Goal: Task Accomplishment & Management: Manage account settings

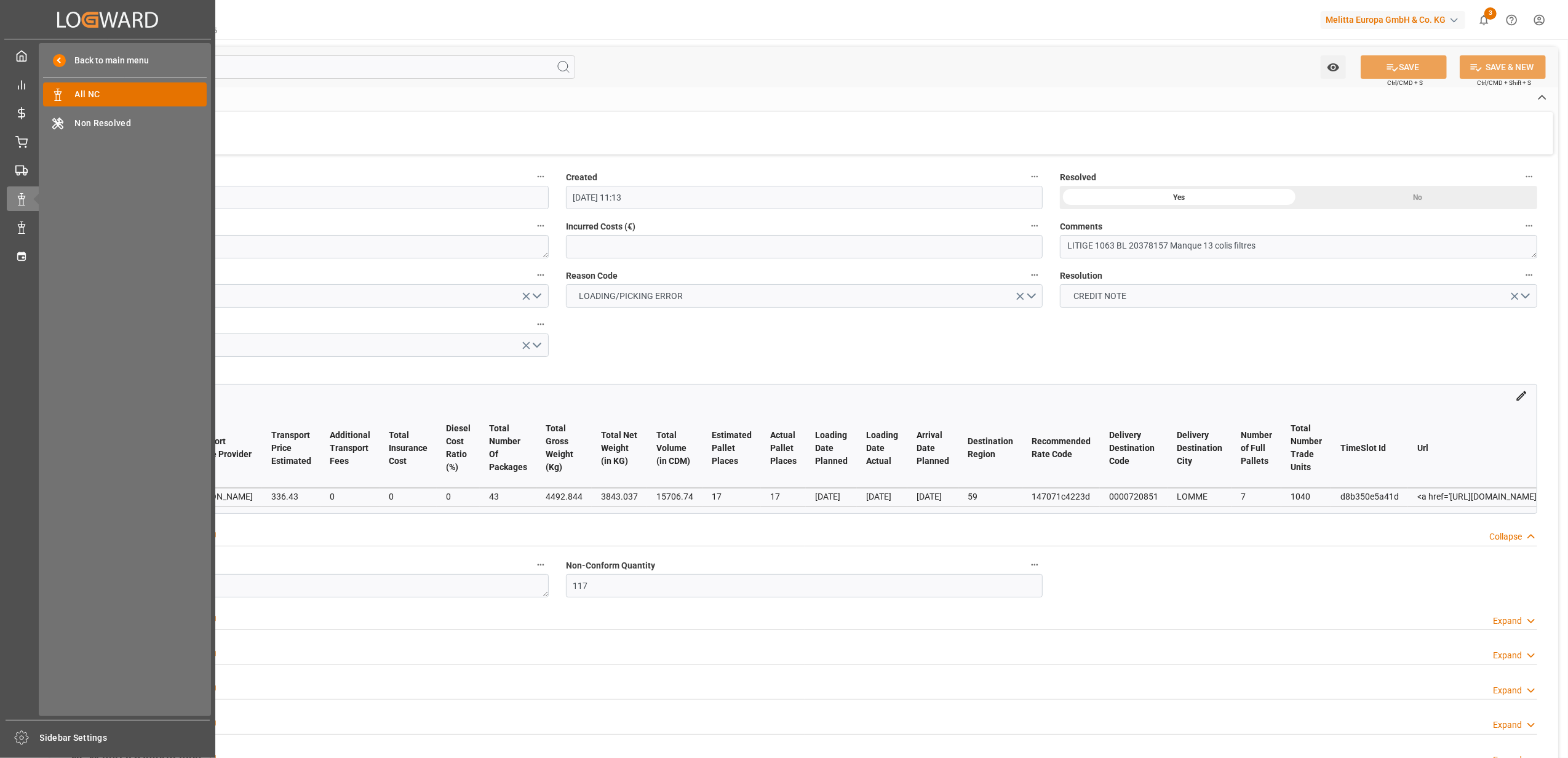
click at [128, 100] on span "All NC" at bounding box center [140, 95] width 132 height 13
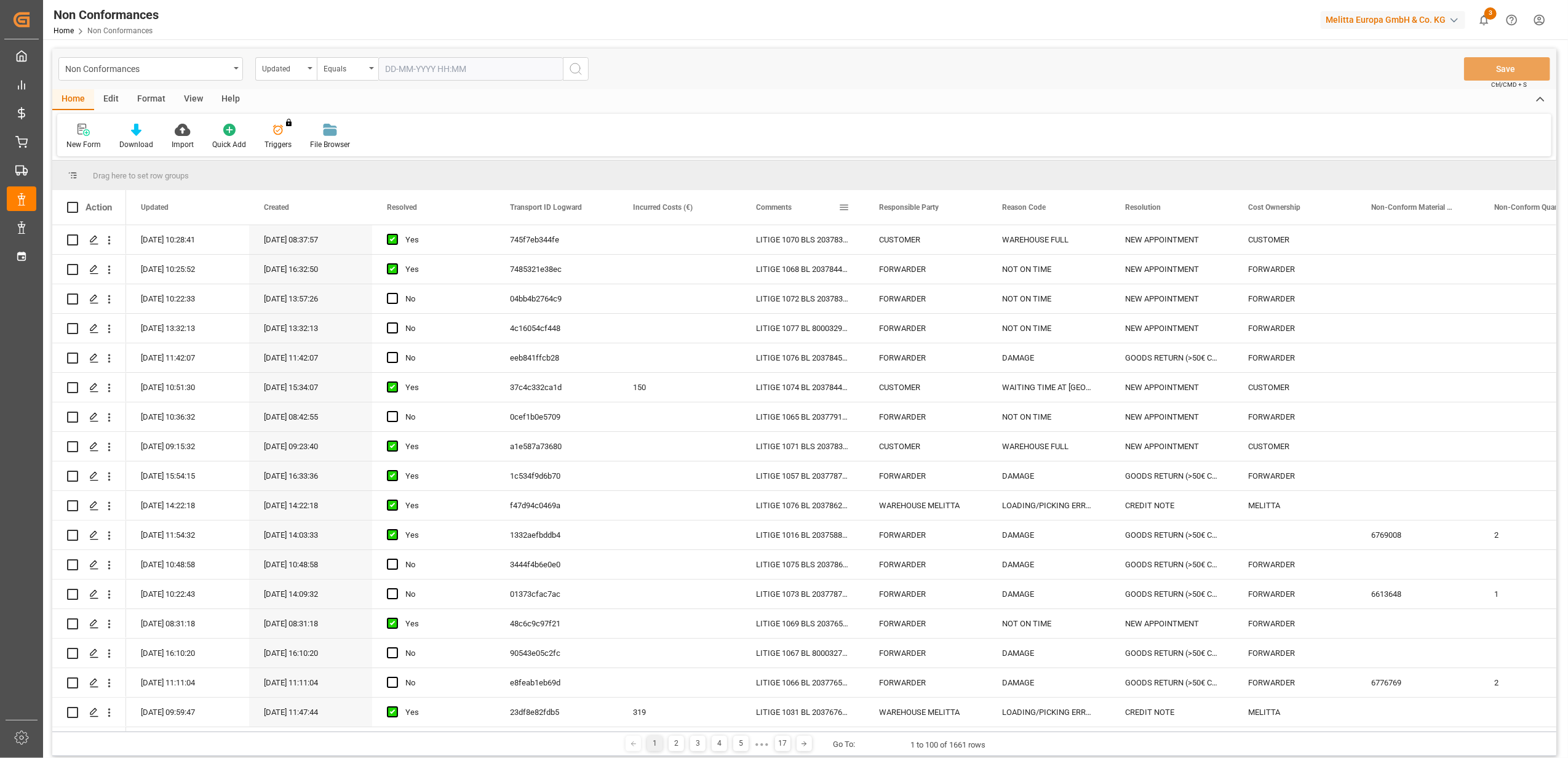
click at [840, 208] on span at bounding box center [844, 207] width 11 height 11
click at [901, 210] on span "filter" at bounding box center [900, 208] width 11 height 11
click at [953, 244] on span "Filtering operator" at bounding box center [954, 242] width 11 height 11
click at [892, 306] on div "Fuzzy search" at bounding box center [900, 302] width 120 height 20
click at [881, 274] on input "Filter Value" at bounding box center [900, 274] width 120 height 25
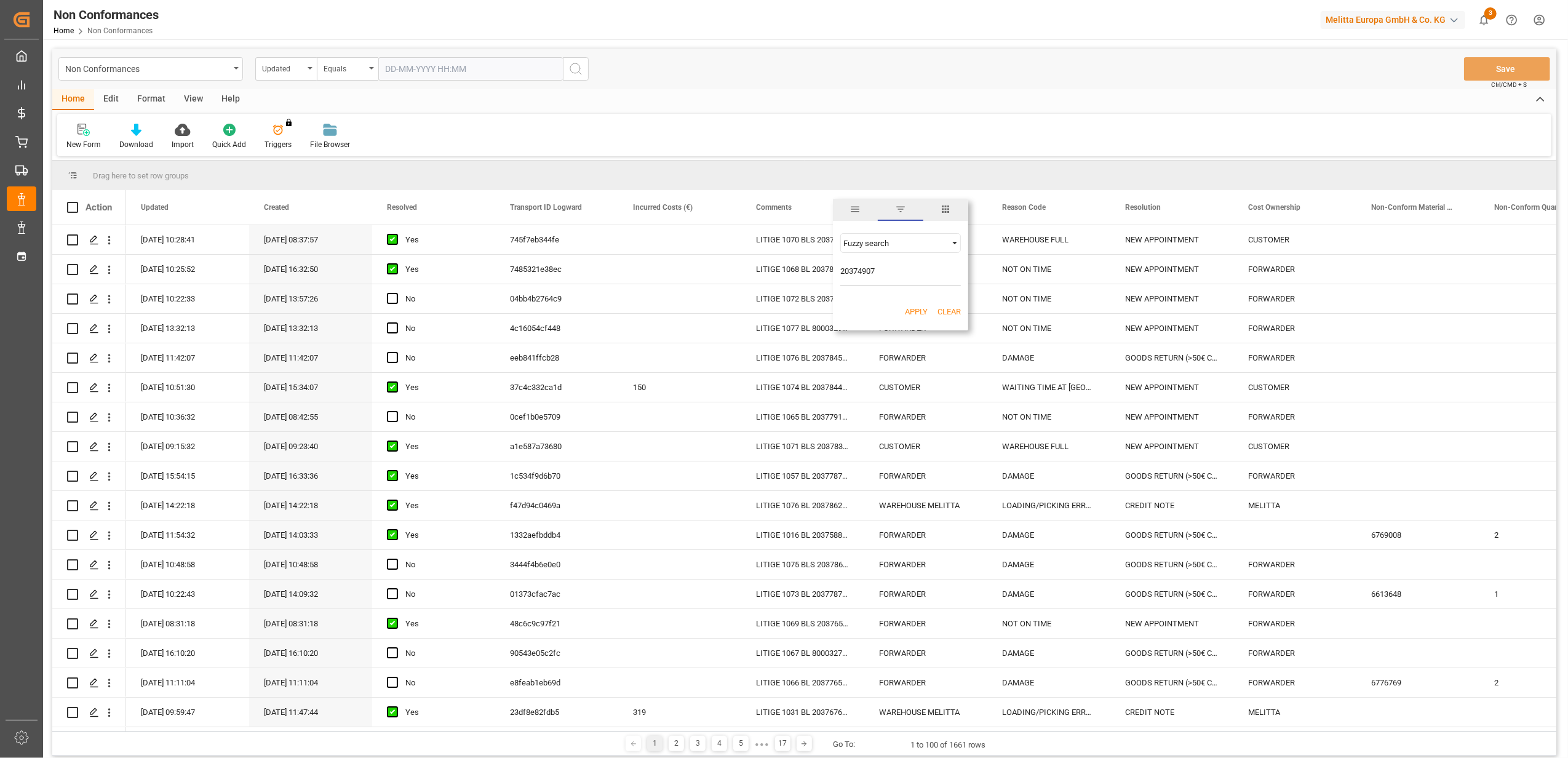
type input "20374907"
click at [912, 312] on button "Apply" at bounding box center [916, 311] width 22 height 12
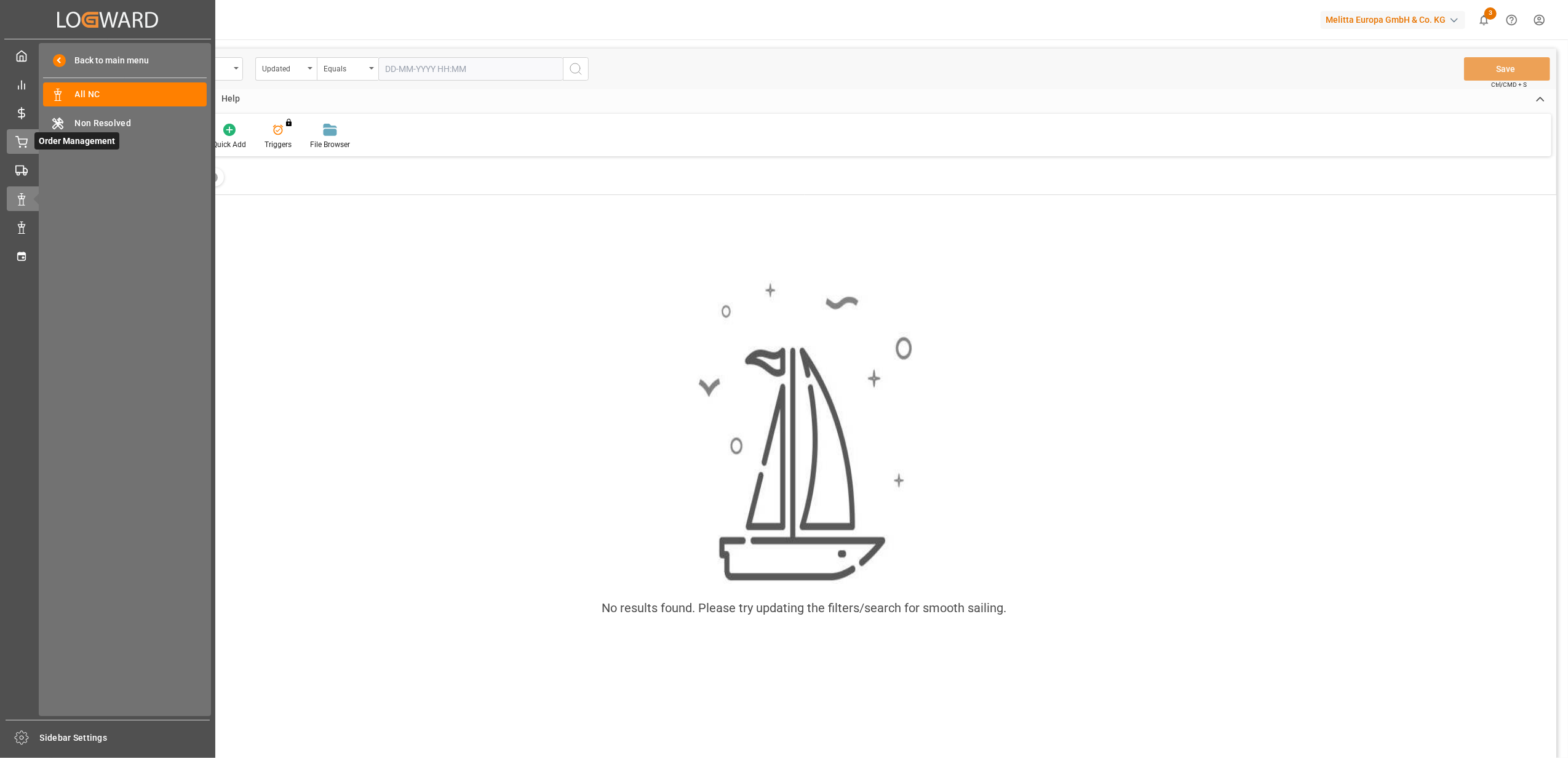
click at [17, 145] on icon at bounding box center [22, 142] width 12 height 12
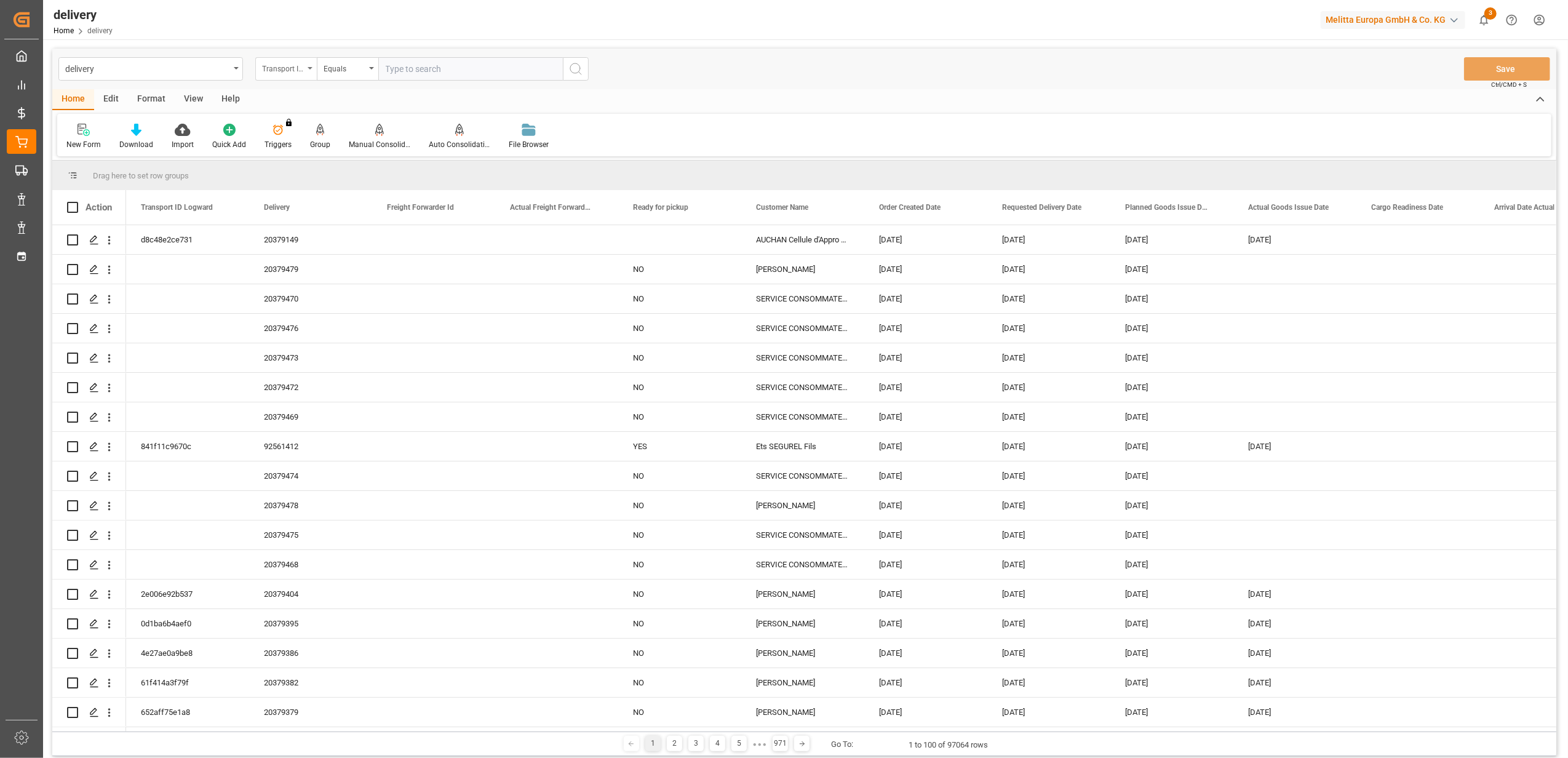
click at [311, 70] on div "Transport ID Logward" at bounding box center [286, 69] width 61 height 23
drag, startPoint x: 301, startPoint y: 151, endPoint x: 320, endPoint y: 129, distance: 29.1
click at [301, 150] on div "Delivery" at bounding box center [347, 151] width 184 height 26
click at [454, 66] on input "text" at bounding box center [471, 69] width 184 height 23
type input "20374907"
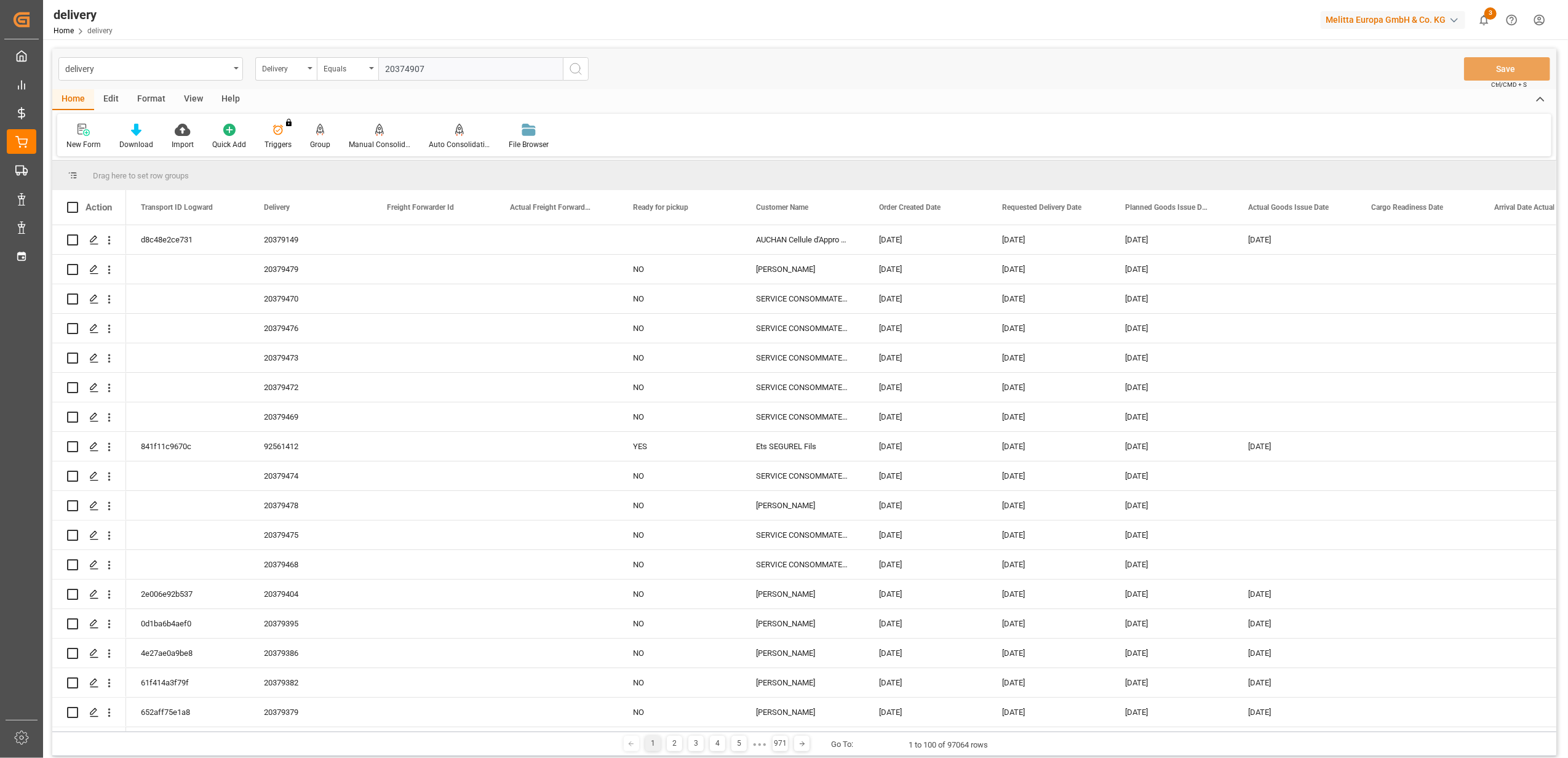
click at [573, 70] on icon "search button" at bounding box center [576, 69] width 15 height 15
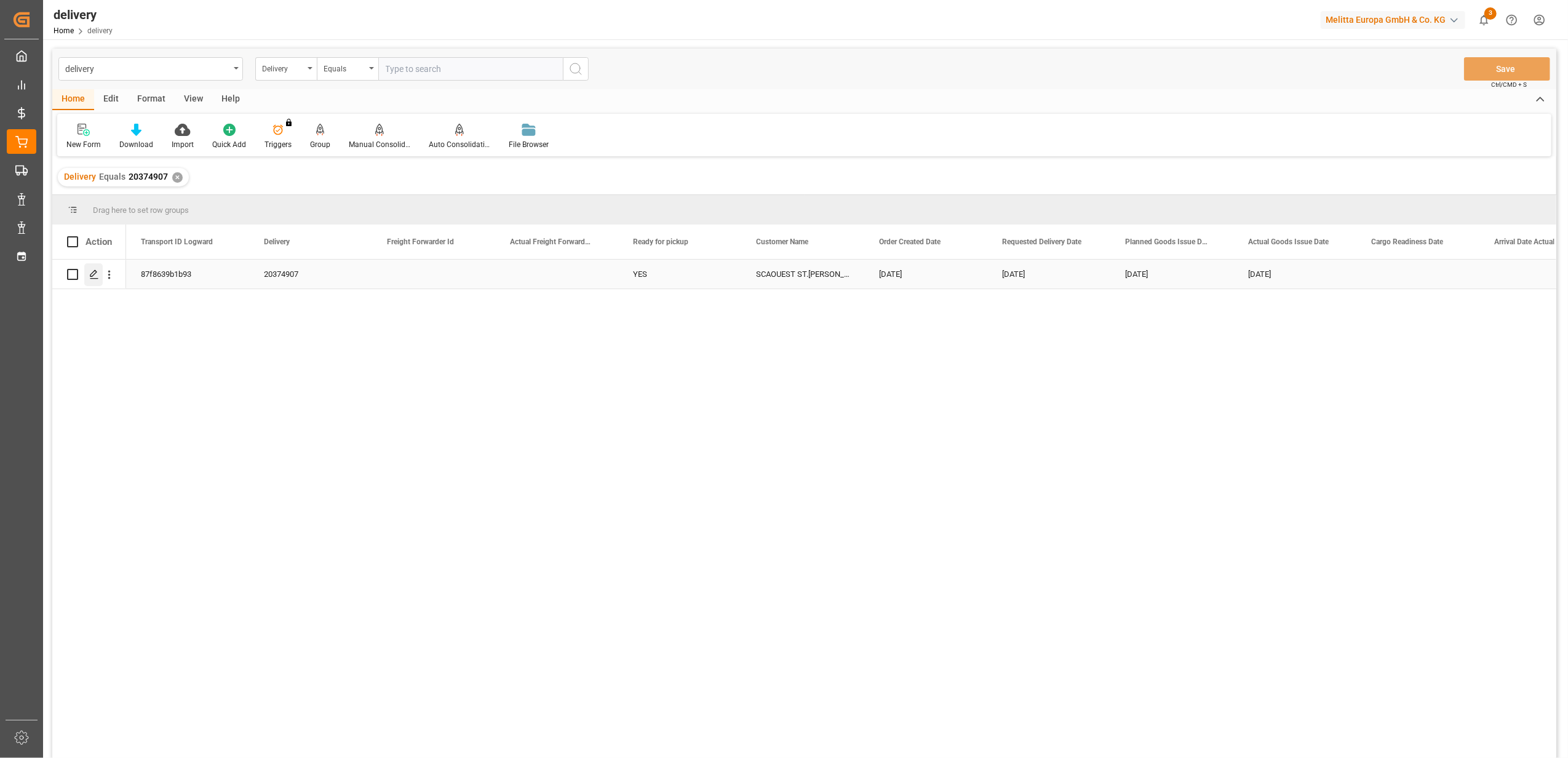
click at [96, 273] on polygon "Press SPACE to select this row." at bounding box center [93, 273] width 6 height 6
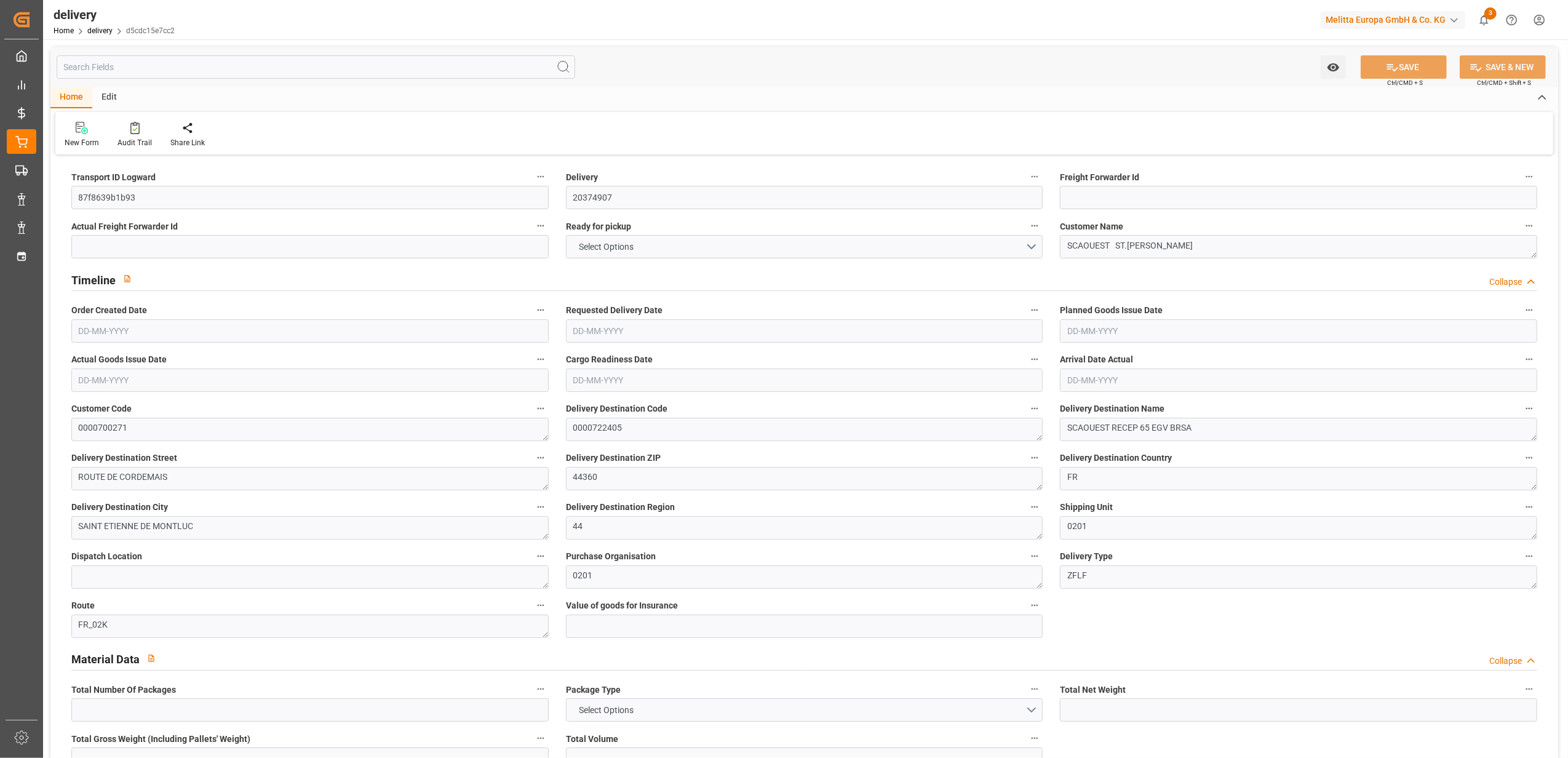
type input "21"
type input "2514.921"
type input "3363.973"
type input "8169.472"
type input "746"
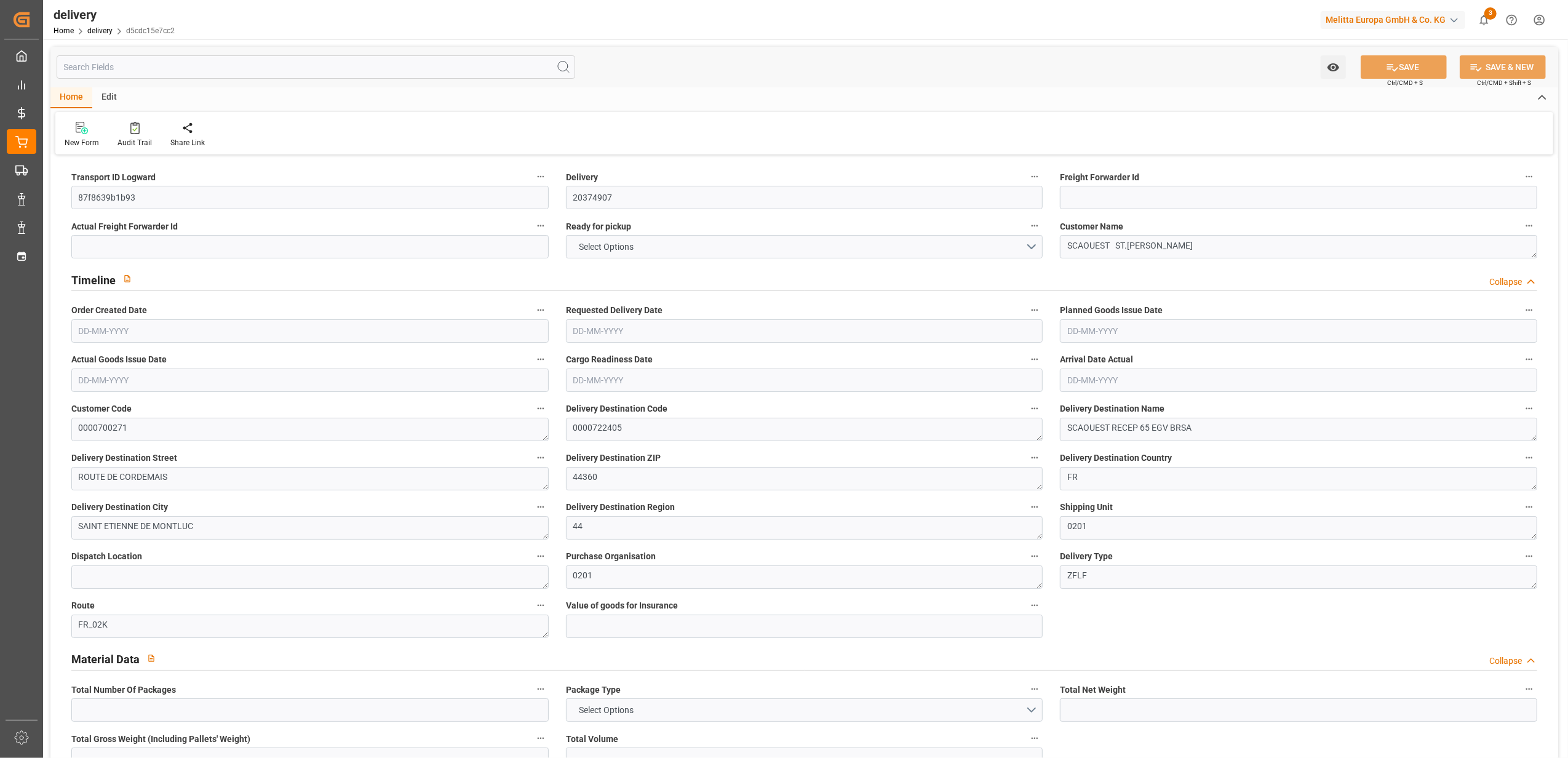
type input "22"
type input "0"
type input "9"
type input "7.7143"
type input "0"
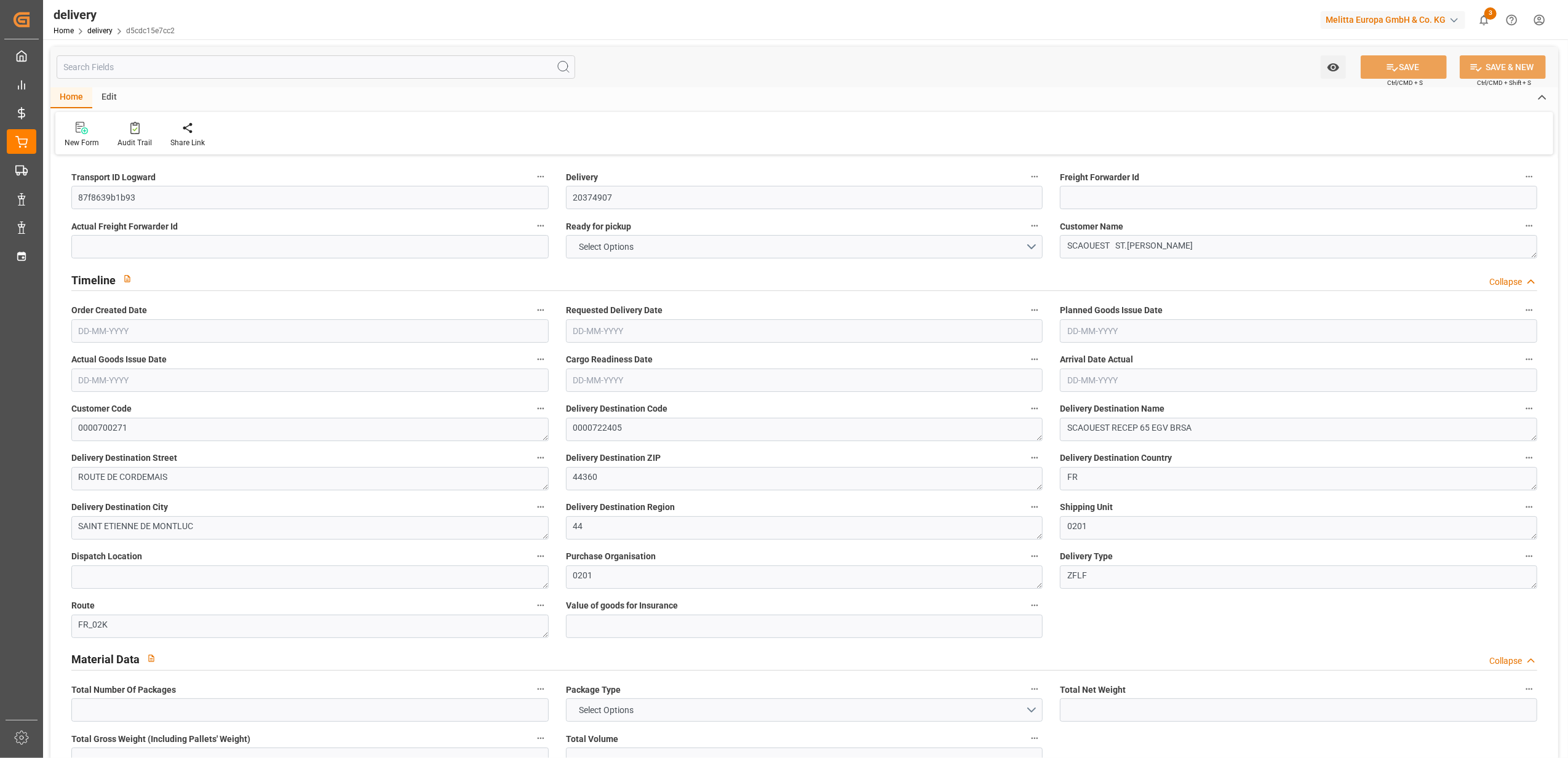
type input "0"
type input "318.51"
type input "0"
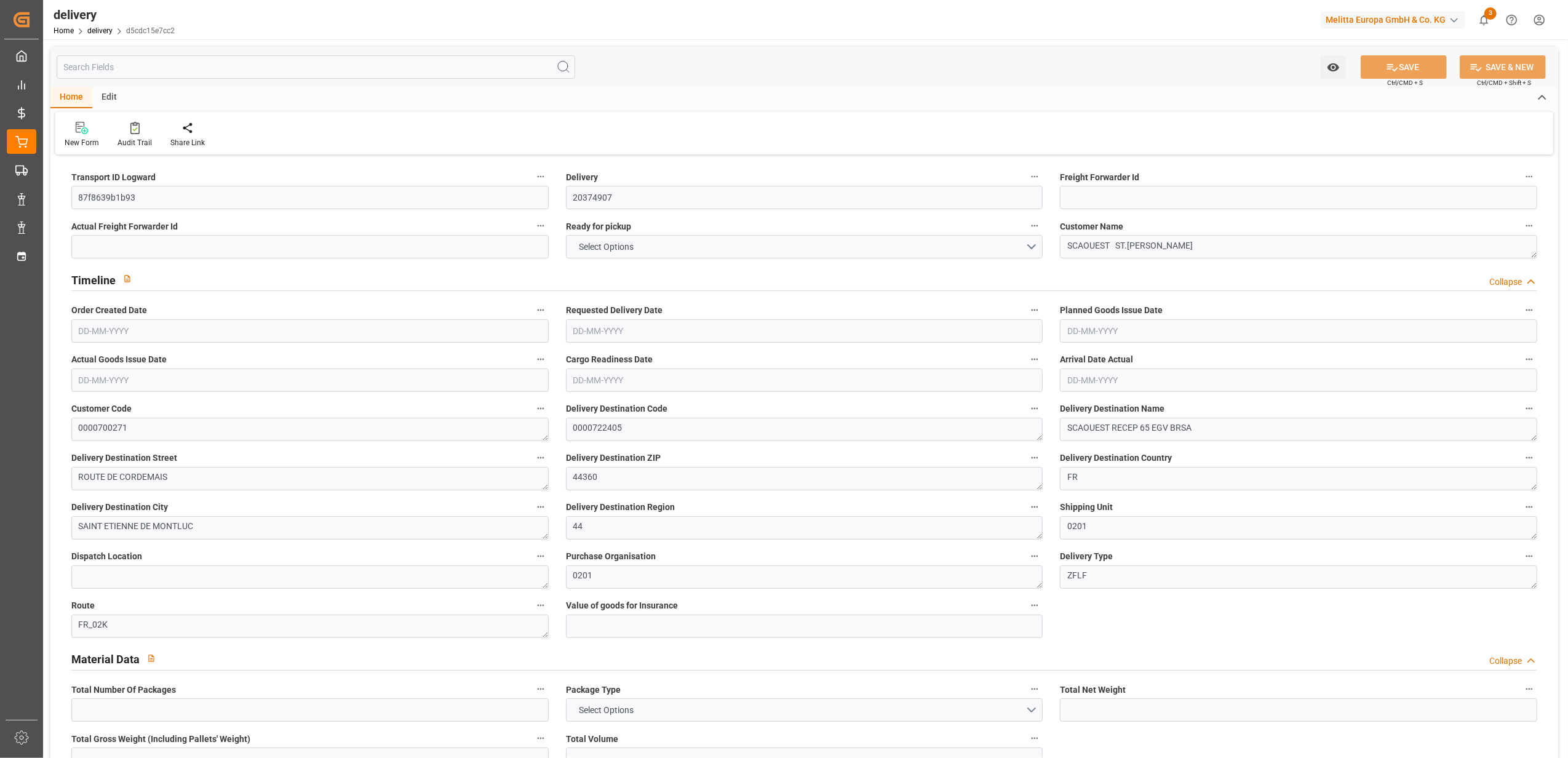
type input "268.56"
type input "1.5"
type input "1.3"
type input "0"
type input "33"
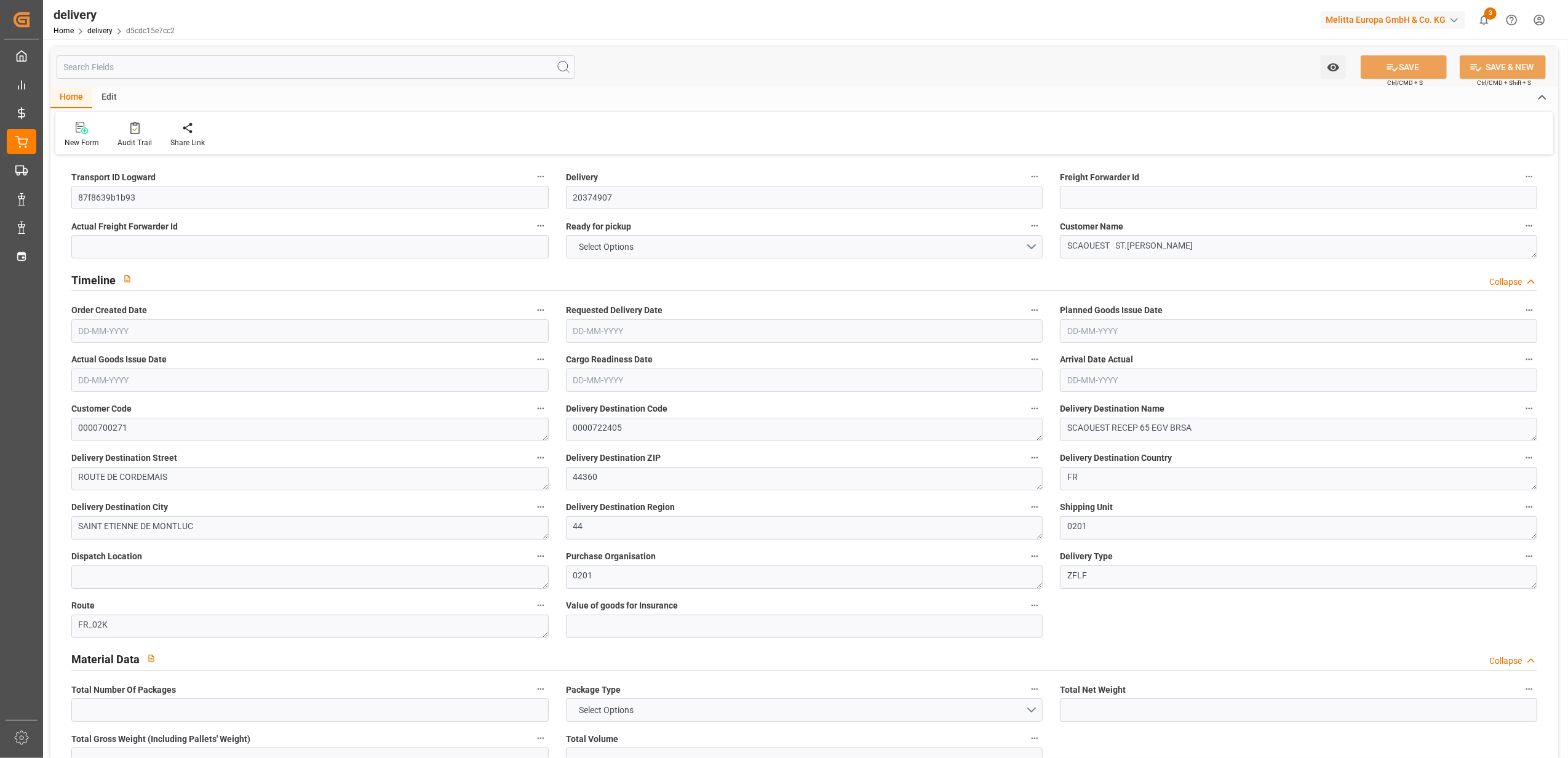
type input "2857.973"
type input "7.7143"
type input "101"
type input "1207.4213"
type input "0.0778"
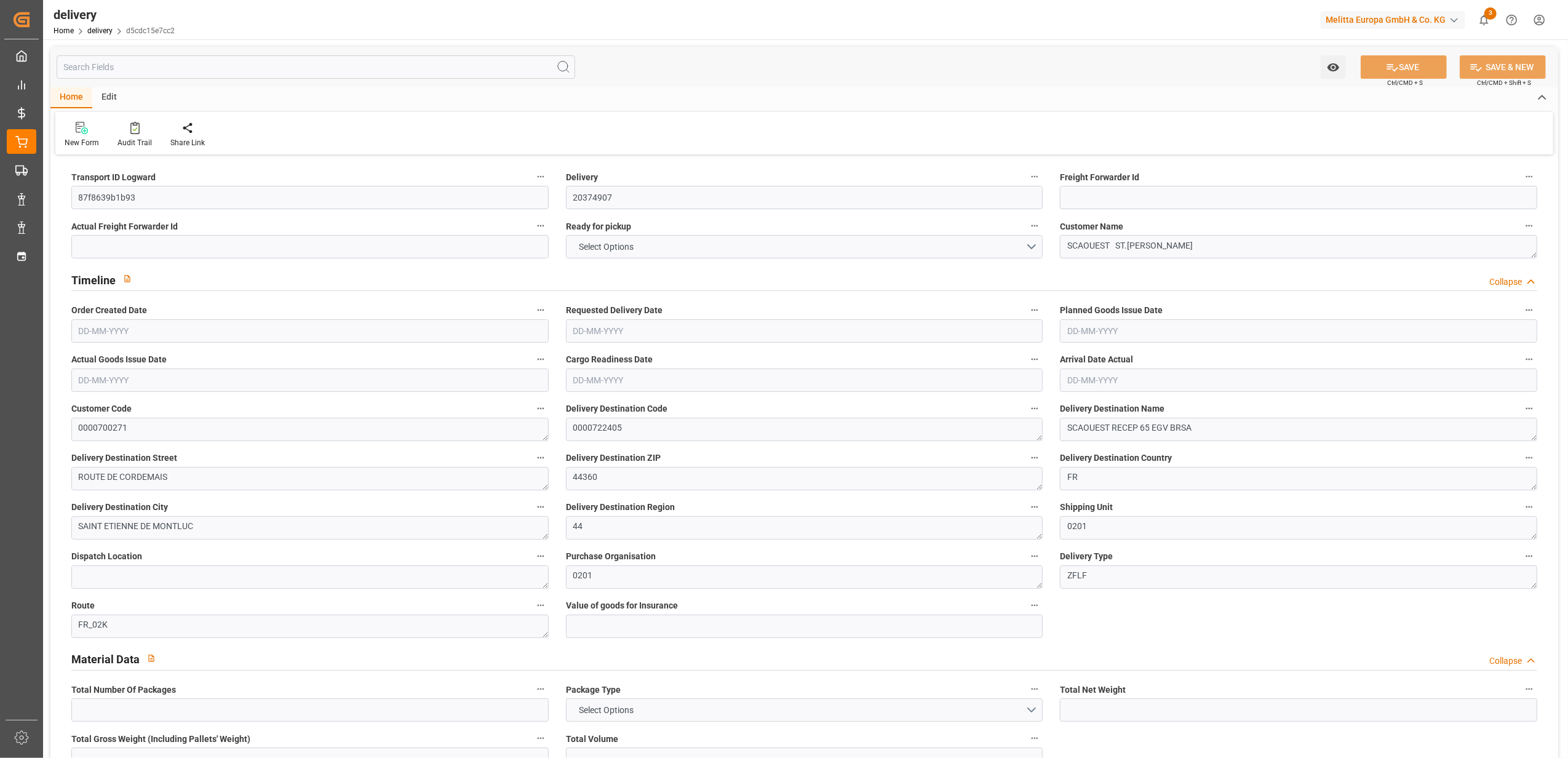
type input "0"
type input "25-07-2025"
type input "29-07-2025"
type input "25-07-2025"
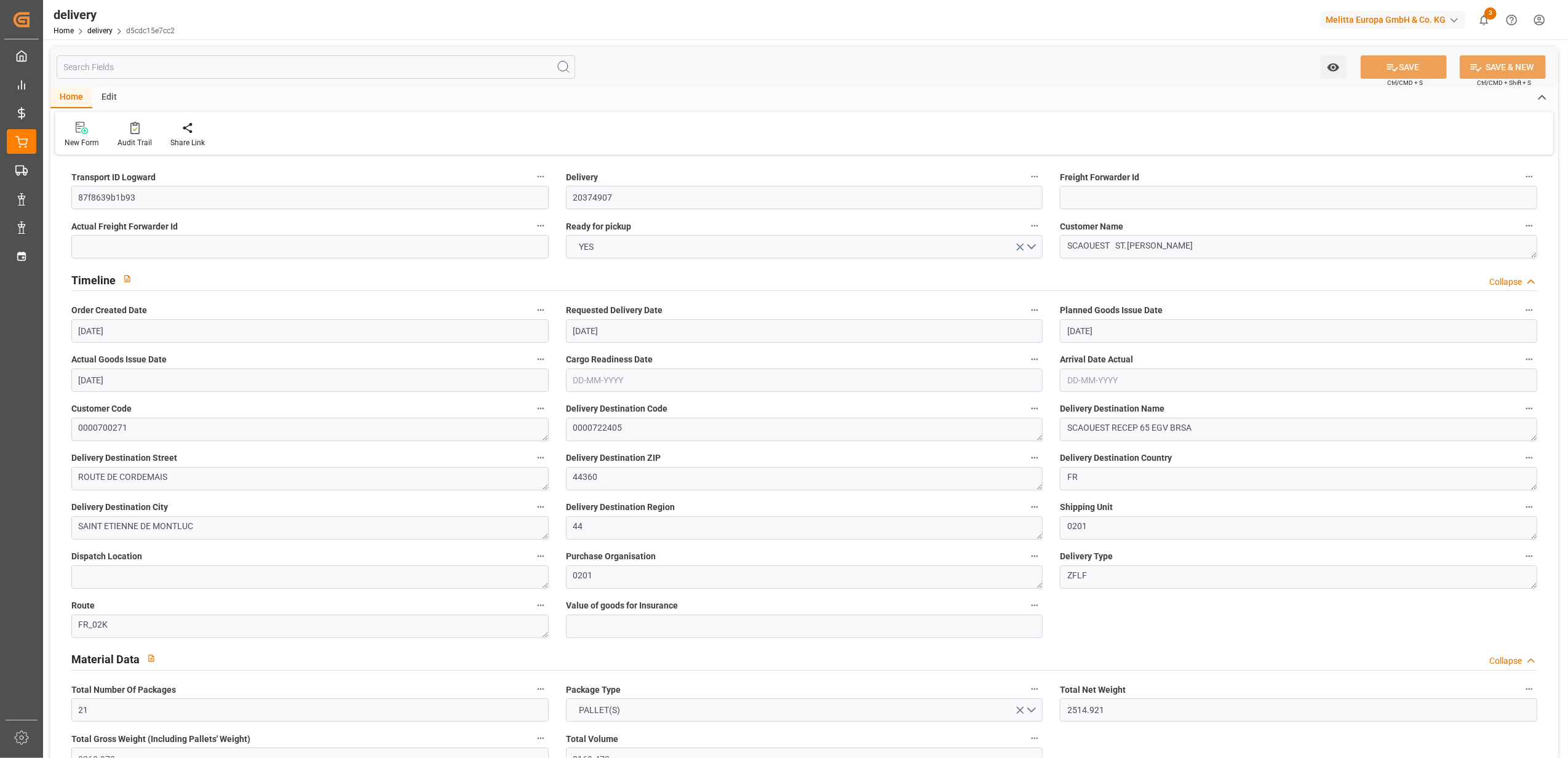
type input "22-07-2025 13:00"
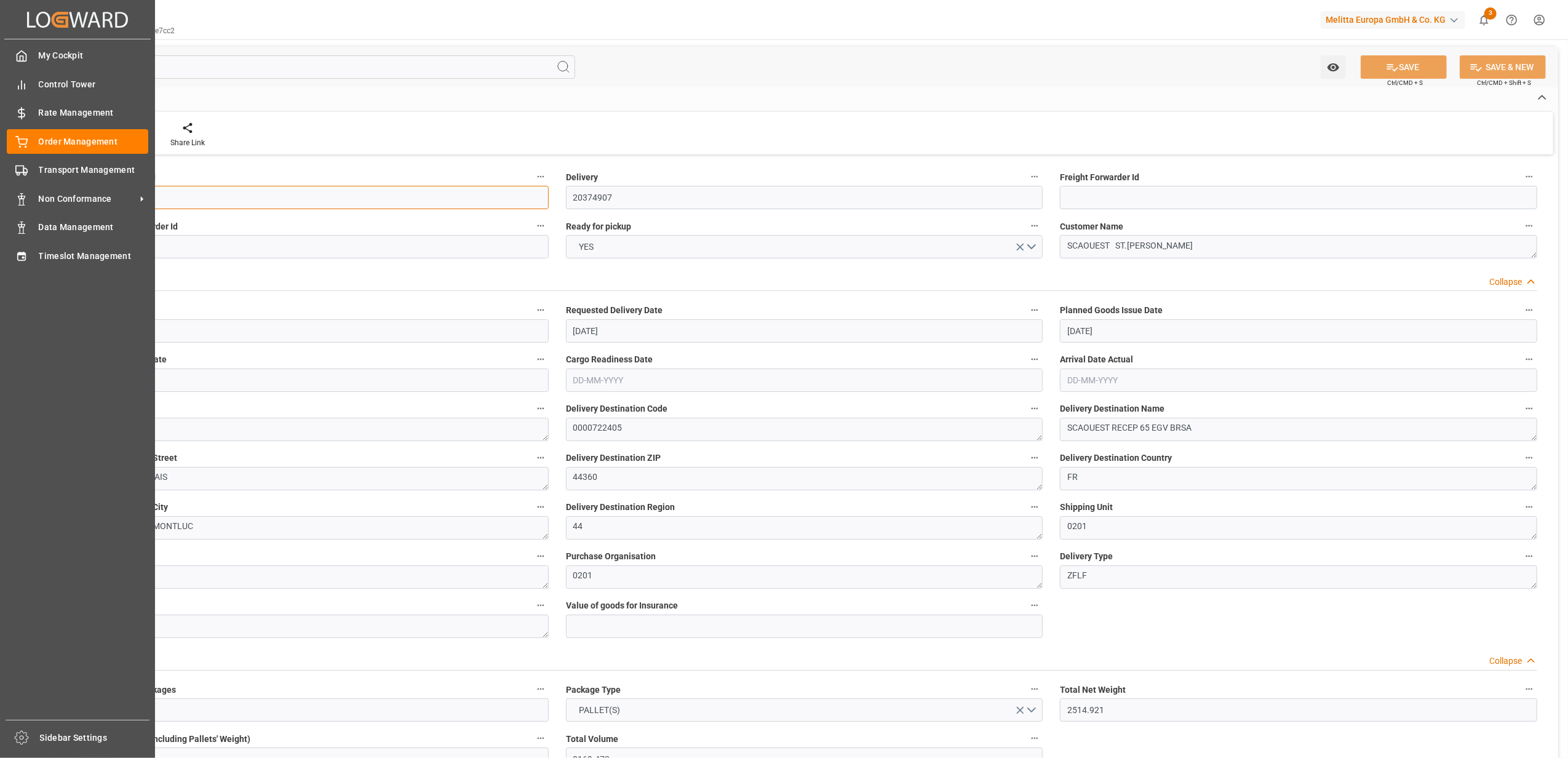
drag, startPoint x: 141, startPoint y: 200, endPoint x: -1, endPoint y: 207, distance: 142.2
click at [0, 207] on html "Created by potrace 1.15, written by Peter Selinger 2001-2017 Created by potrace…" at bounding box center [784, 379] width 1568 height 758
click at [89, 173] on span "Transport Management" at bounding box center [94, 170] width 110 height 13
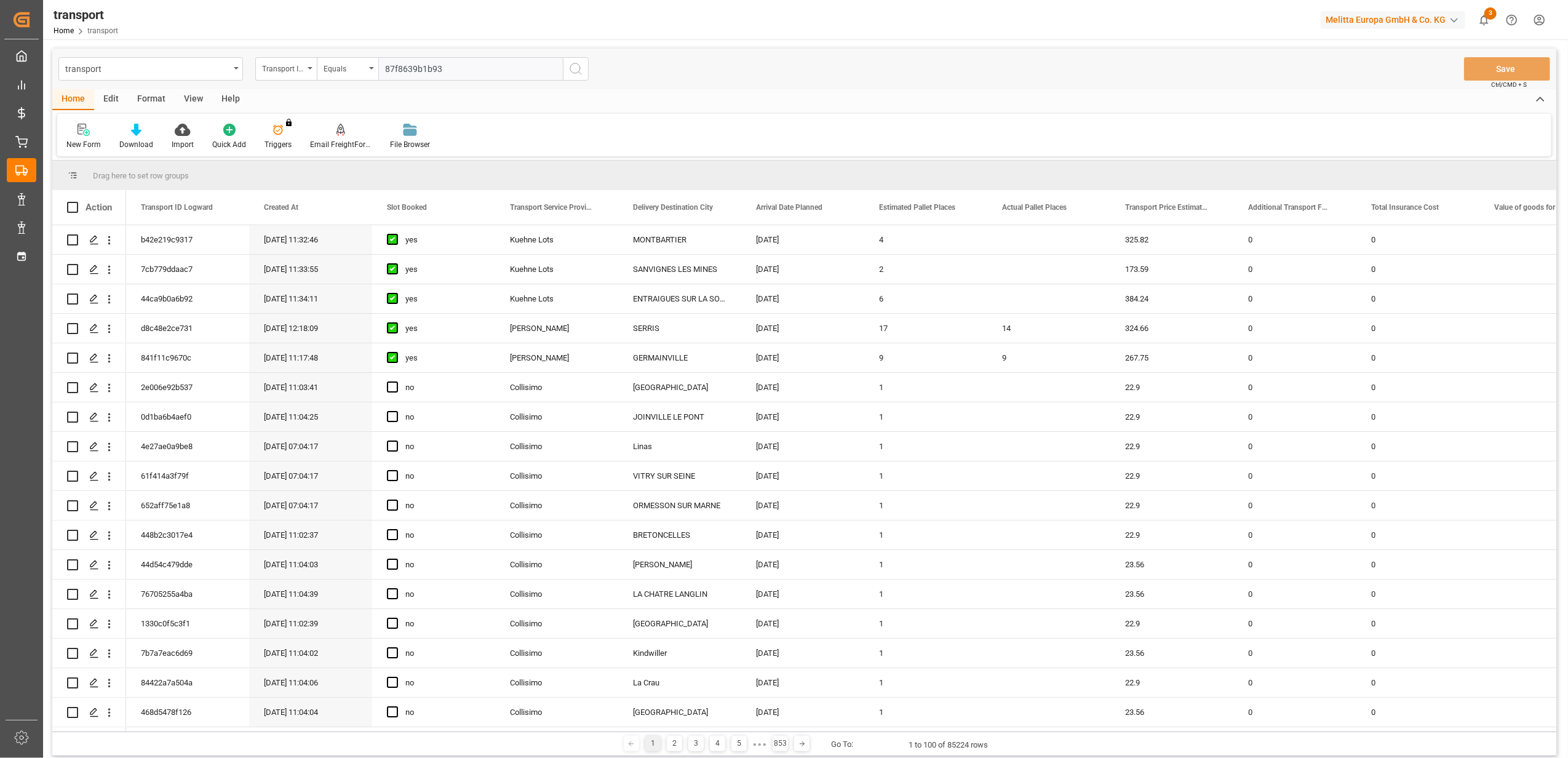
type input "87f8639b1b93"
click at [577, 69] on icon "search button" at bounding box center [576, 69] width 15 height 15
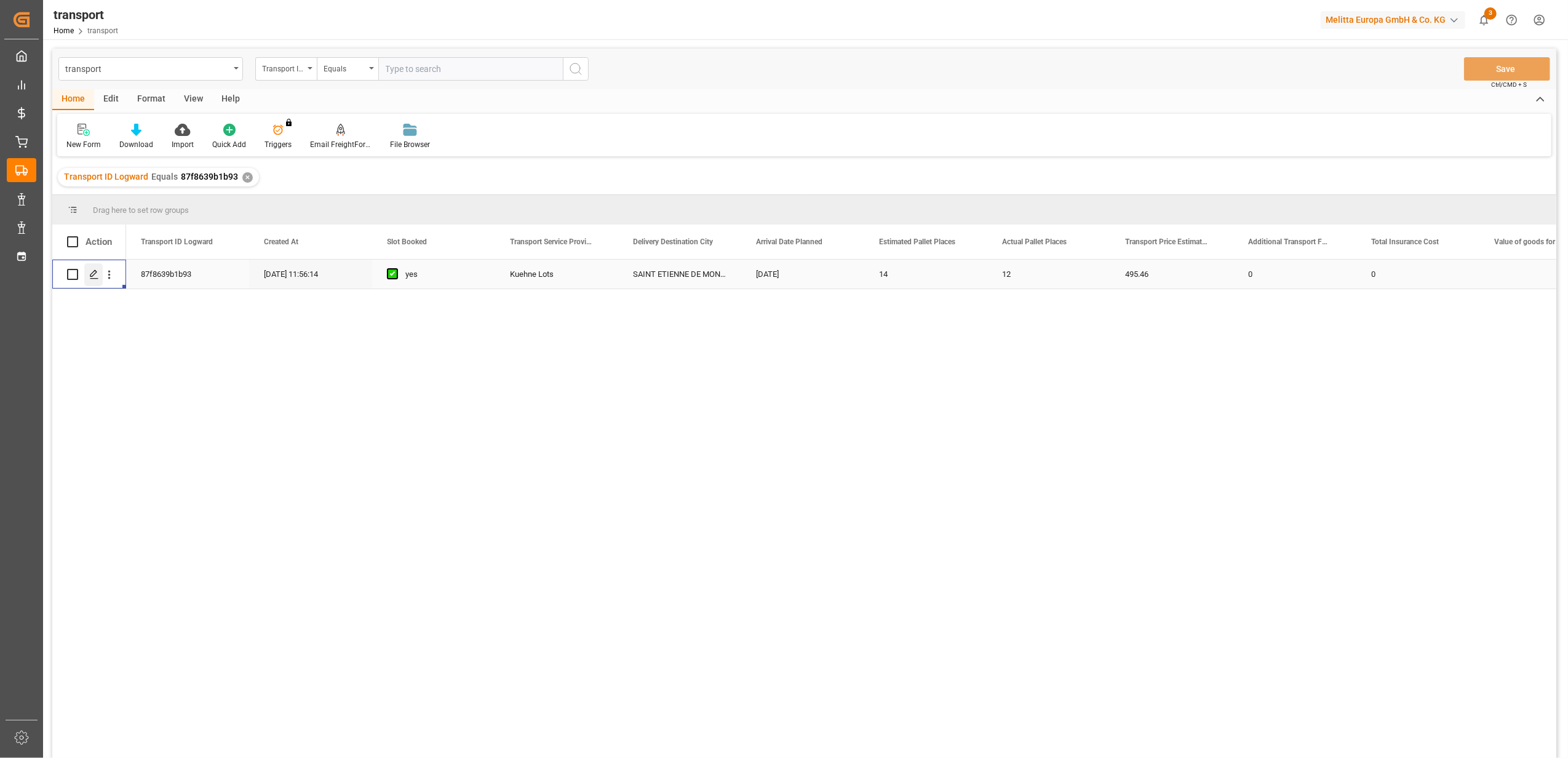
click at [92, 268] on div "Press SPACE to select this row." at bounding box center [93, 274] width 18 height 22
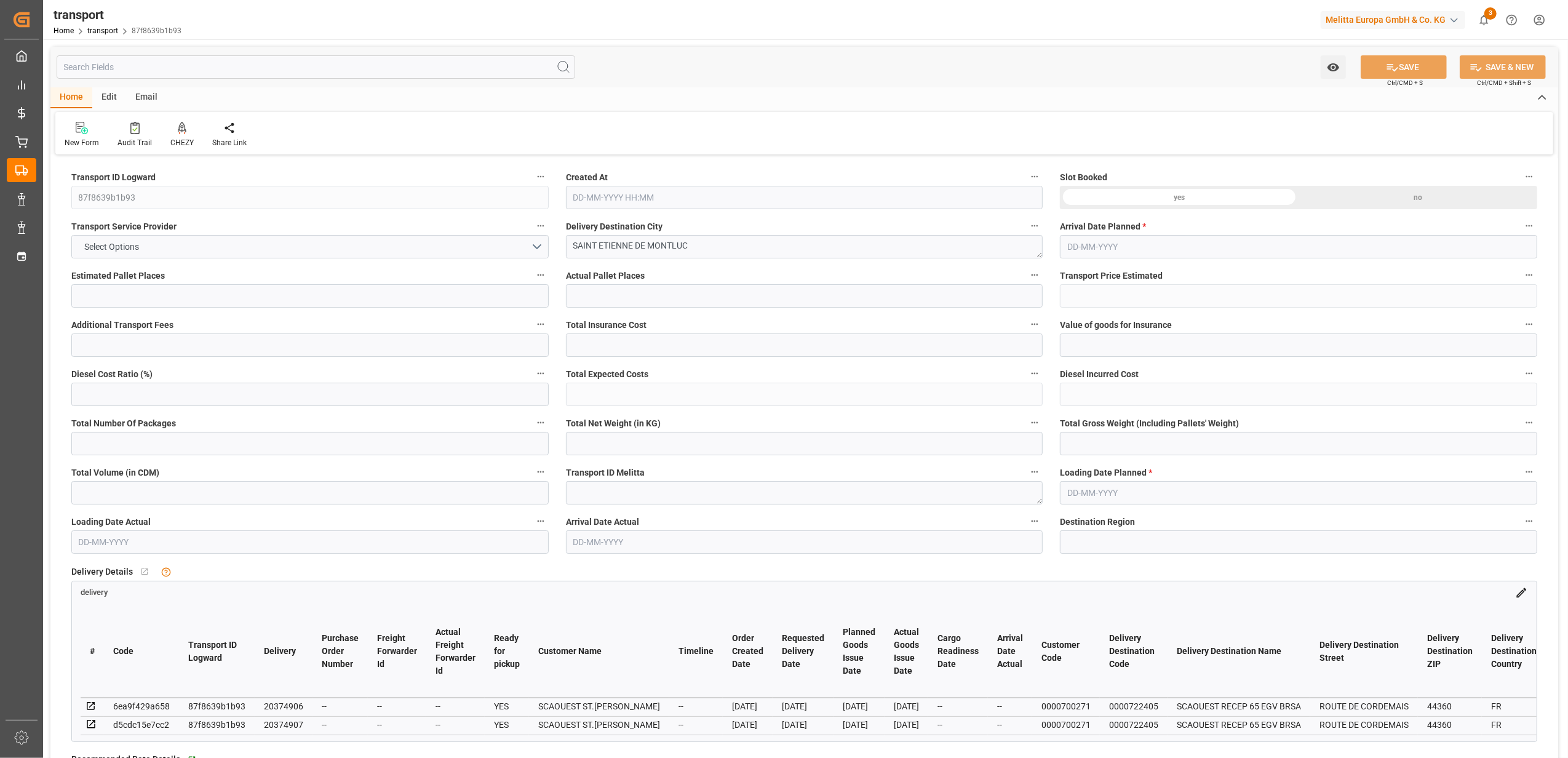
type input "14"
type input "12"
type input "495.46"
type input "0"
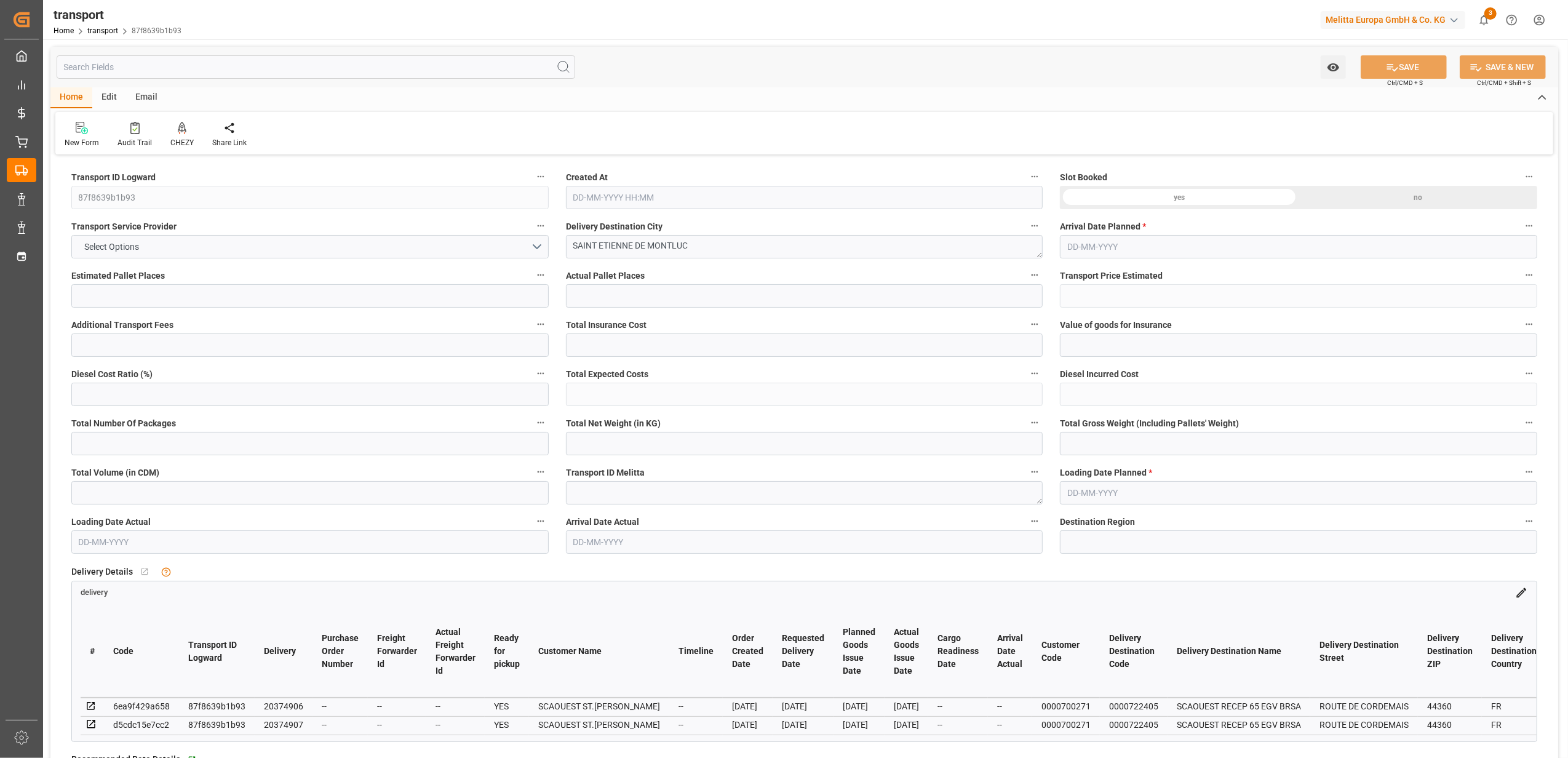
type input "0"
type input "495.46"
type input "0"
type input "31"
type input "3094.269"
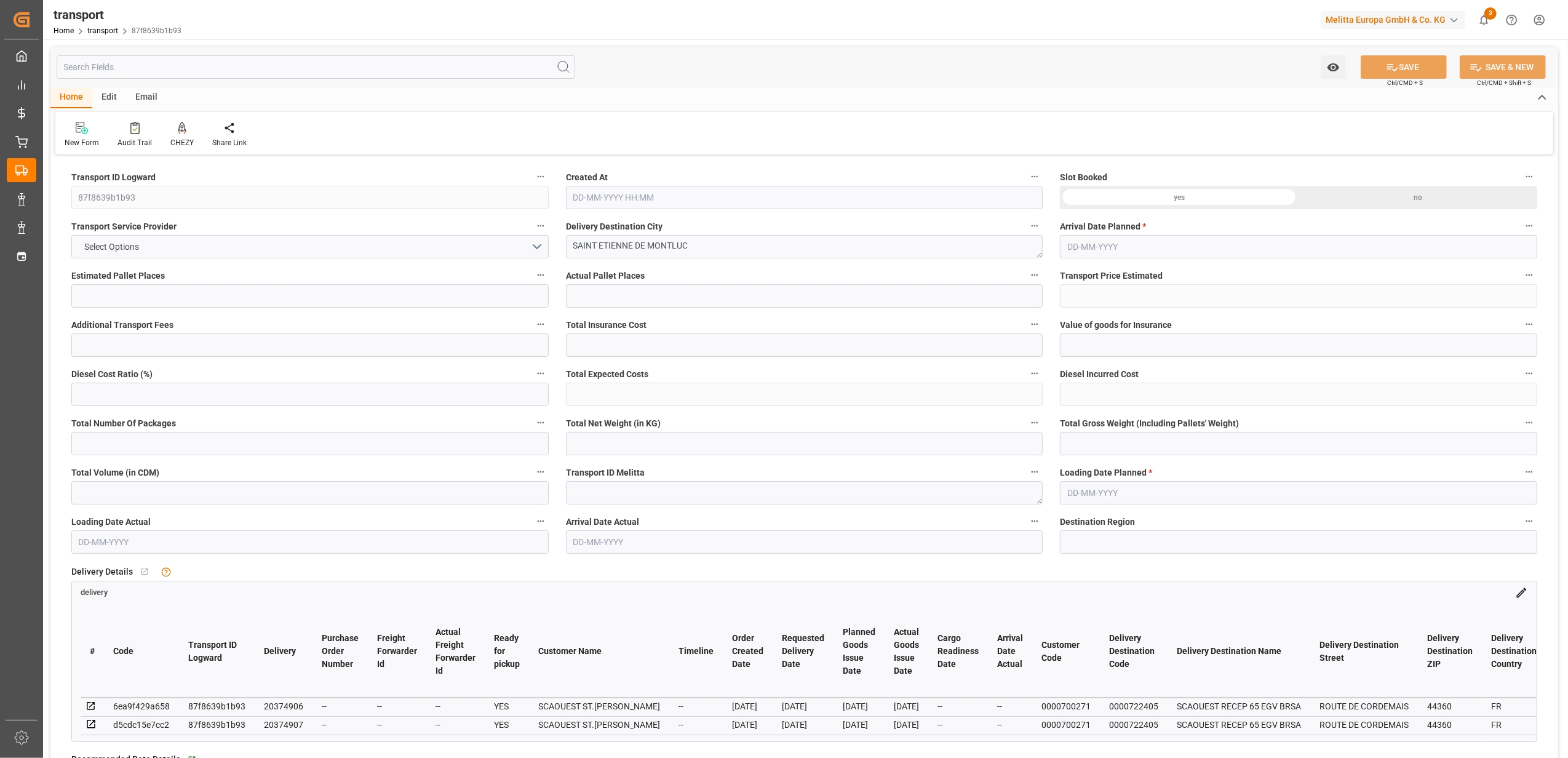
type input "4319.288"
type input "12296.148"
type input "44"
type input "2"
type input "1043"
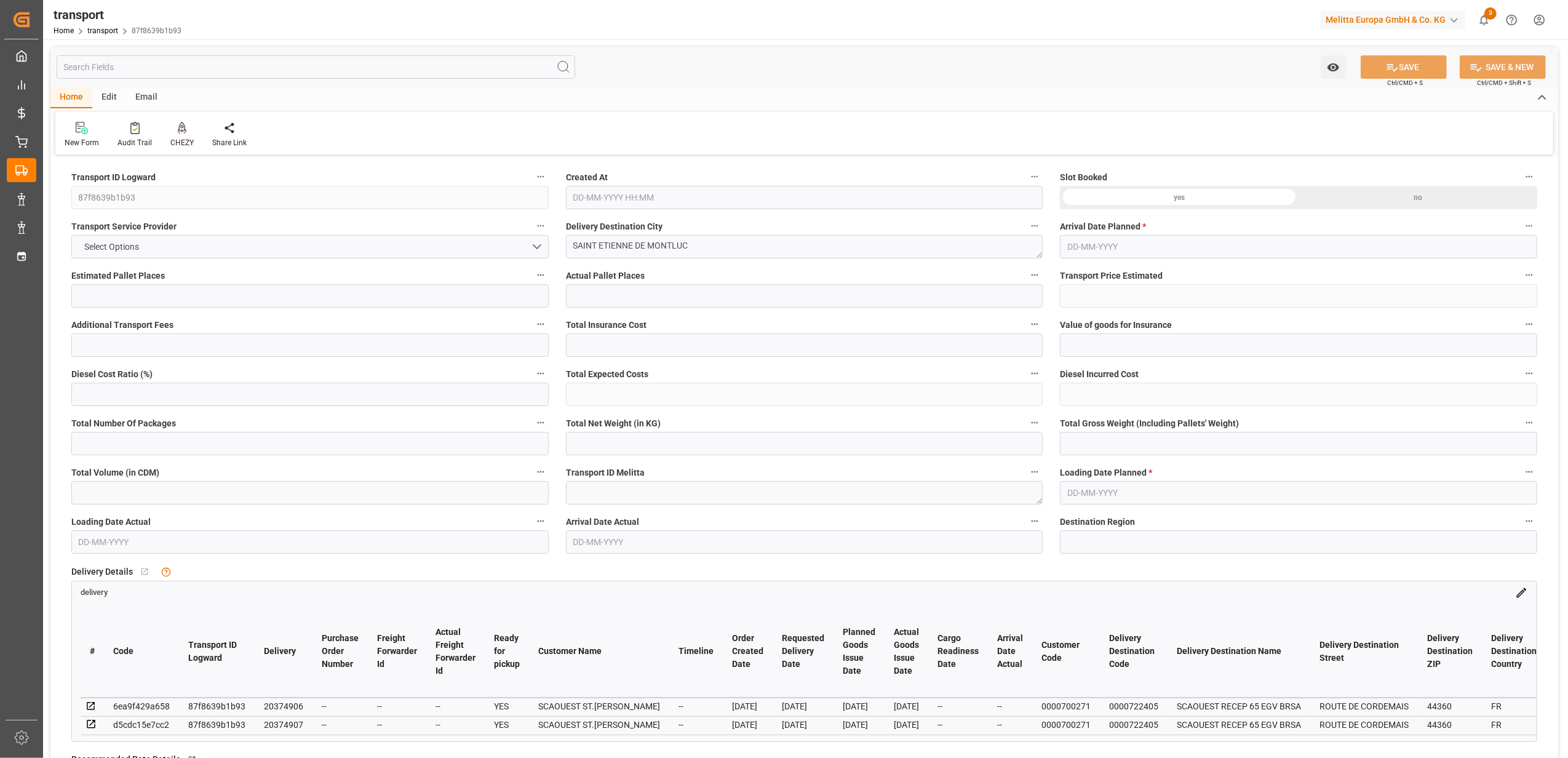
type input "32"
type input "101"
type input "3563.776"
type input "0"
type input "10767.6795"
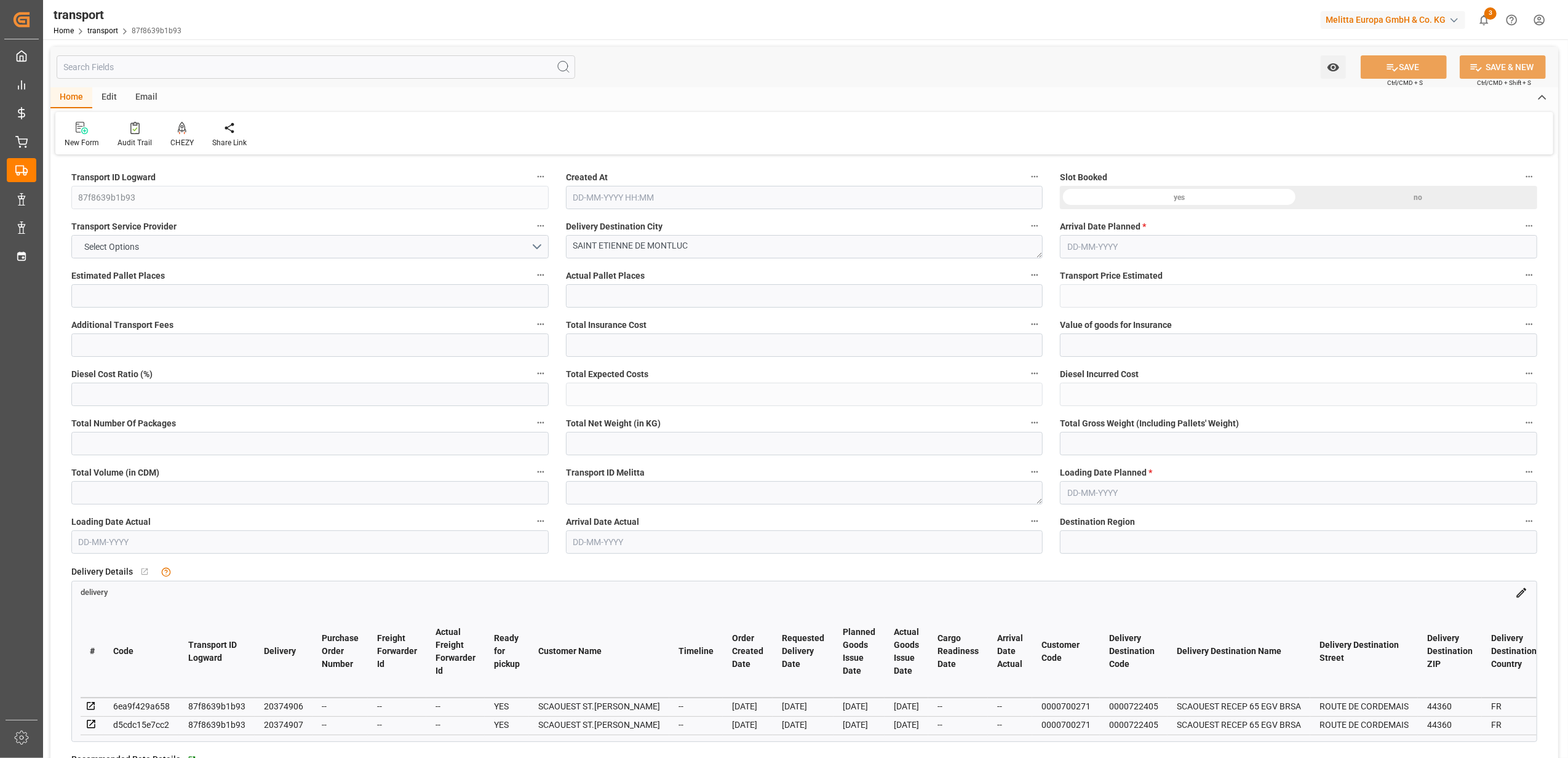
type input "0"
type input "21"
type input "80"
type input "23-07-2025 11:56"
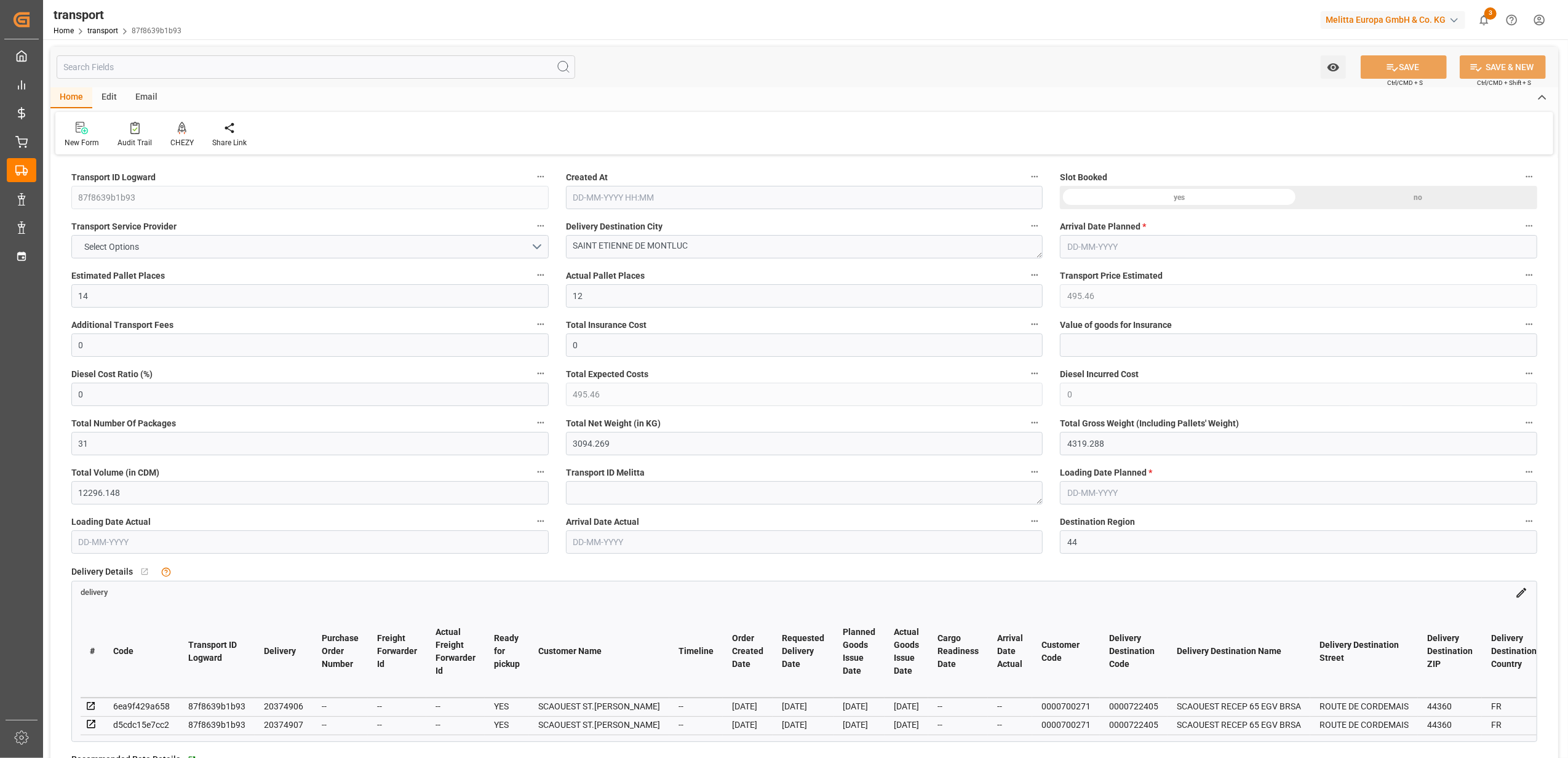
type input "29-07-2025"
type input "25-07-2025"
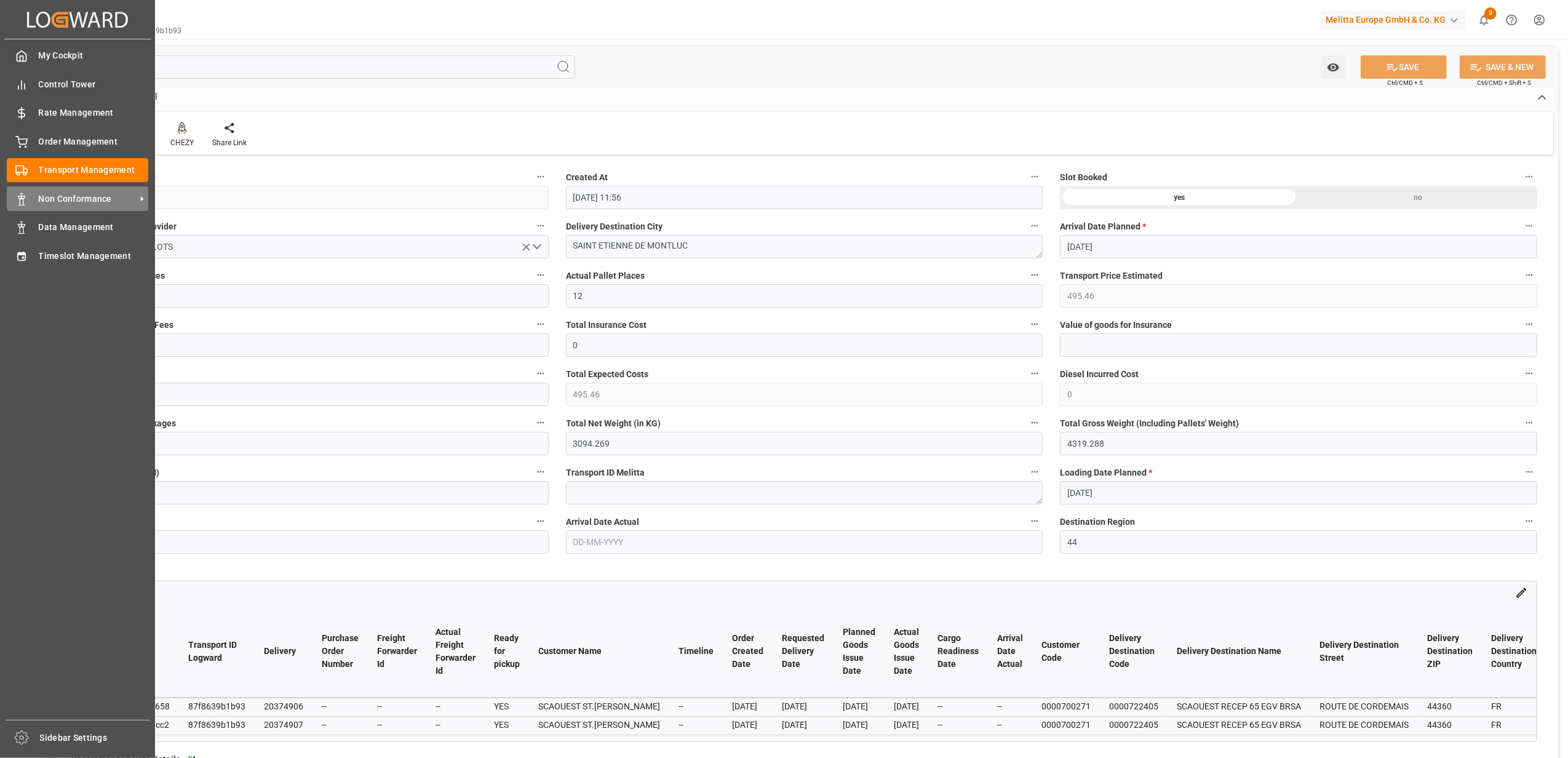
click at [82, 195] on span "Non Conformance" at bounding box center [87, 199] width 97 height 13
click at [60, 195] on span "Non Conformance" at bounding box center [87, 199] width 97 height 13
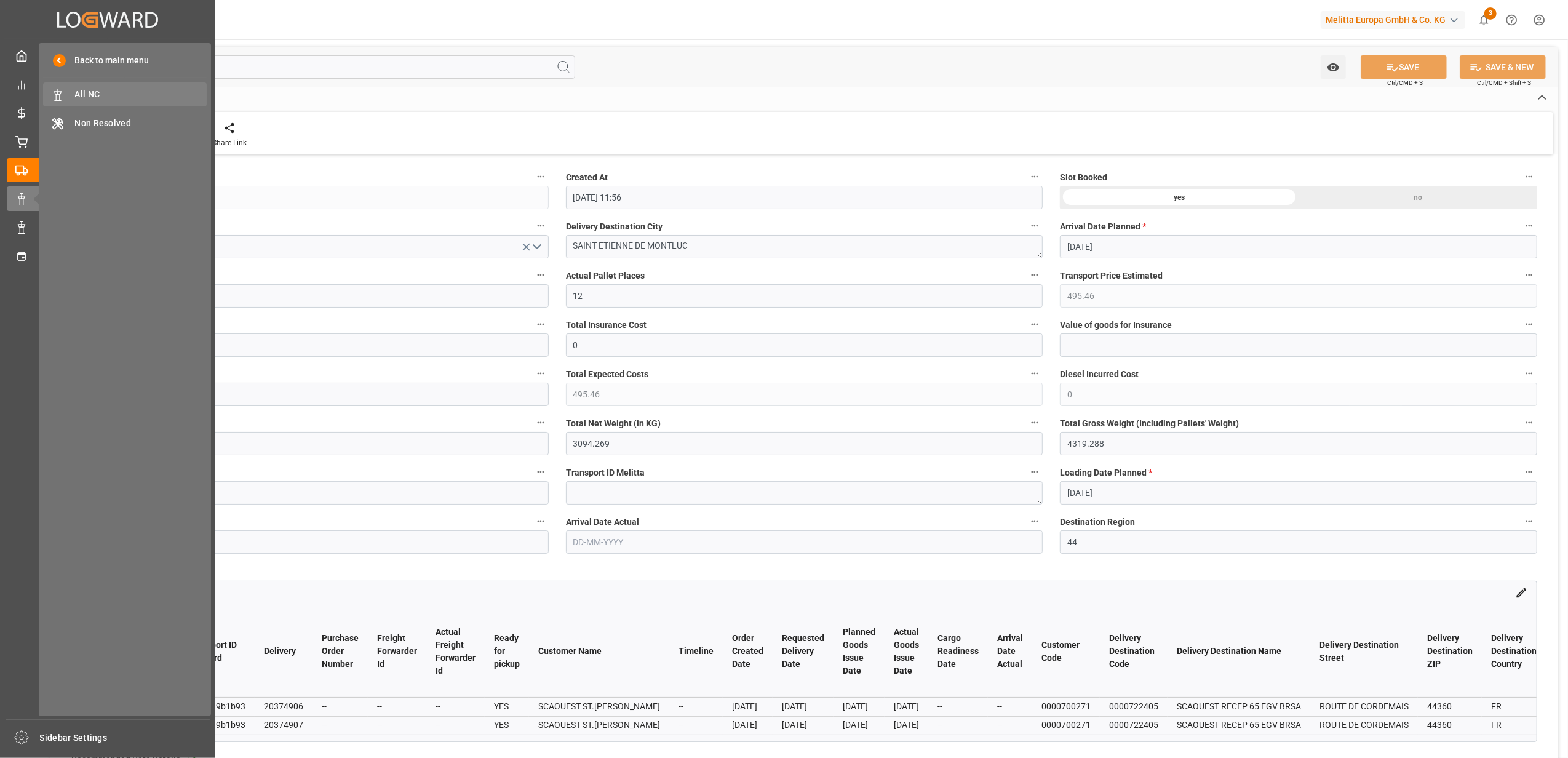
click at [115, 94] on span "All NC" at bounding box center [140, 95] width 132 height 13
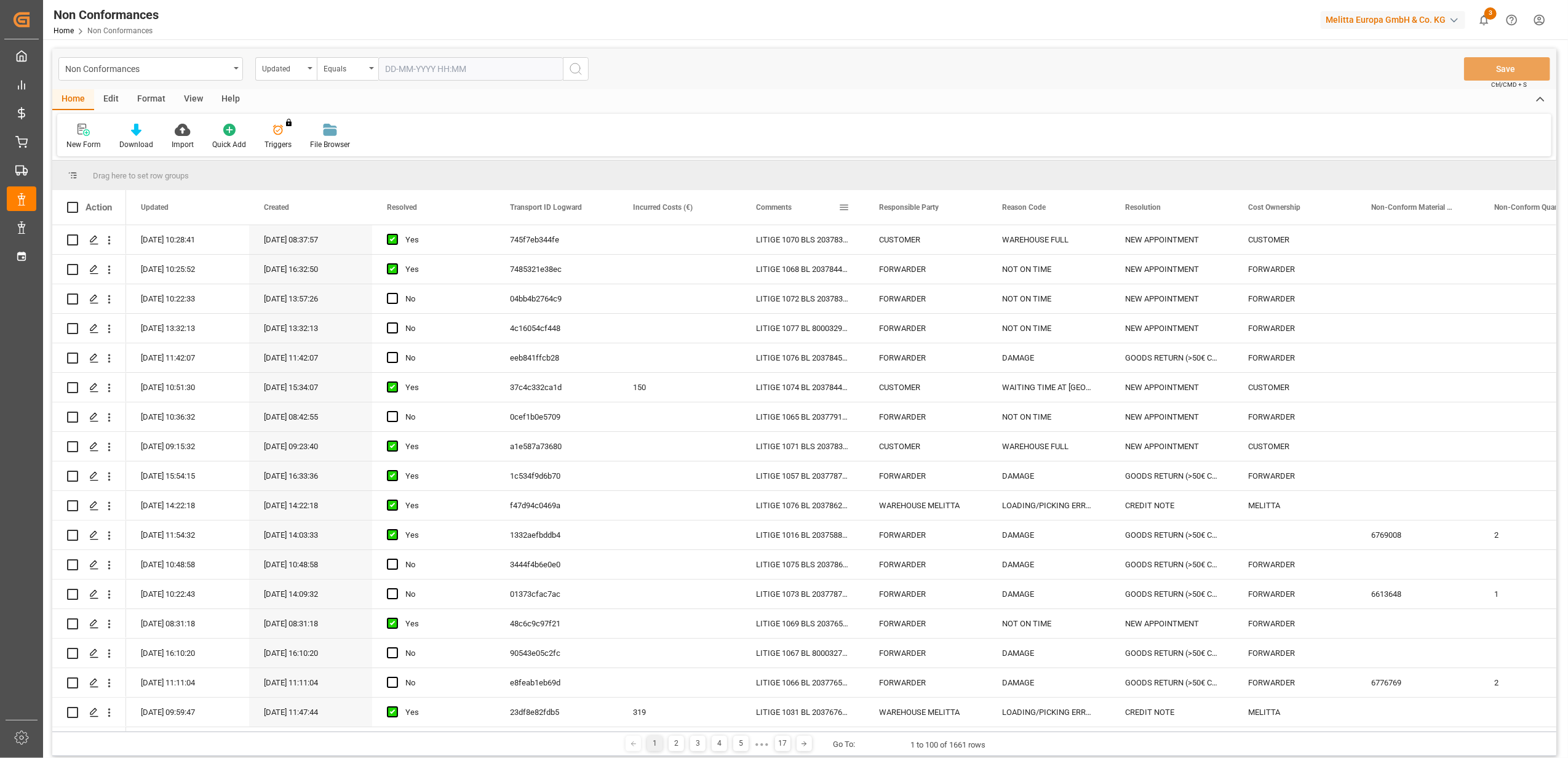
click at [847, 210] on span at bounding box center [844, 207] width 11 height 11
click at [901, 212] on span "filter" at bounding box center [900, 208] width 11 height 11
click at [955, 245] on span "Filtering operator" at bounding box center [954, 242] width 11 height 11
click at [879, 301] on span "Fuzzy search" at bounding box center [865, 301] width 46 height 9
click at [867, 276] on input "Filter Value" at bounding box center [900, 274] width 120 height 25
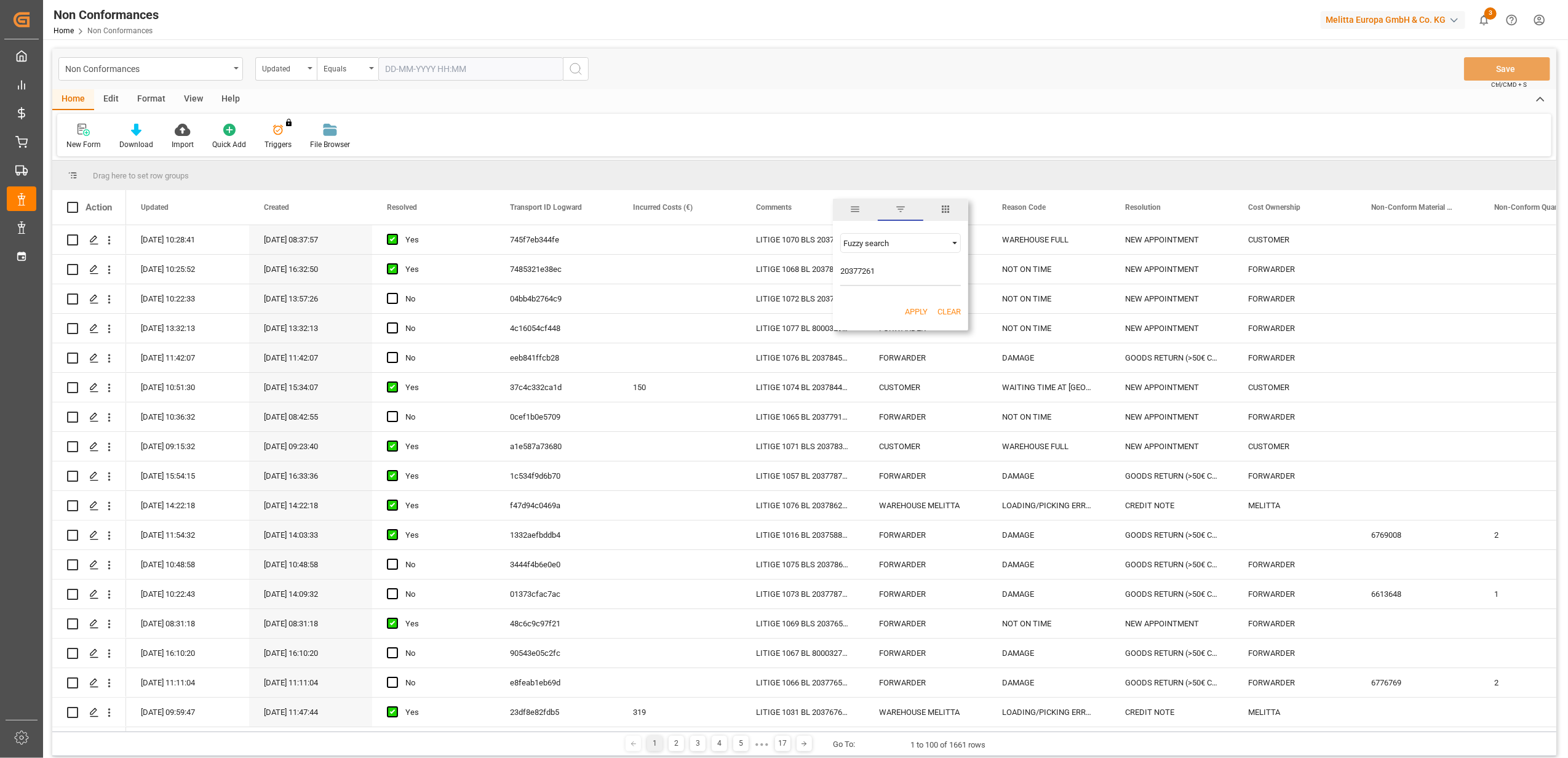
type input "20377261"
click at [917, 315] on button "Apply" at bounding box center [916, 311] width 22 height 12
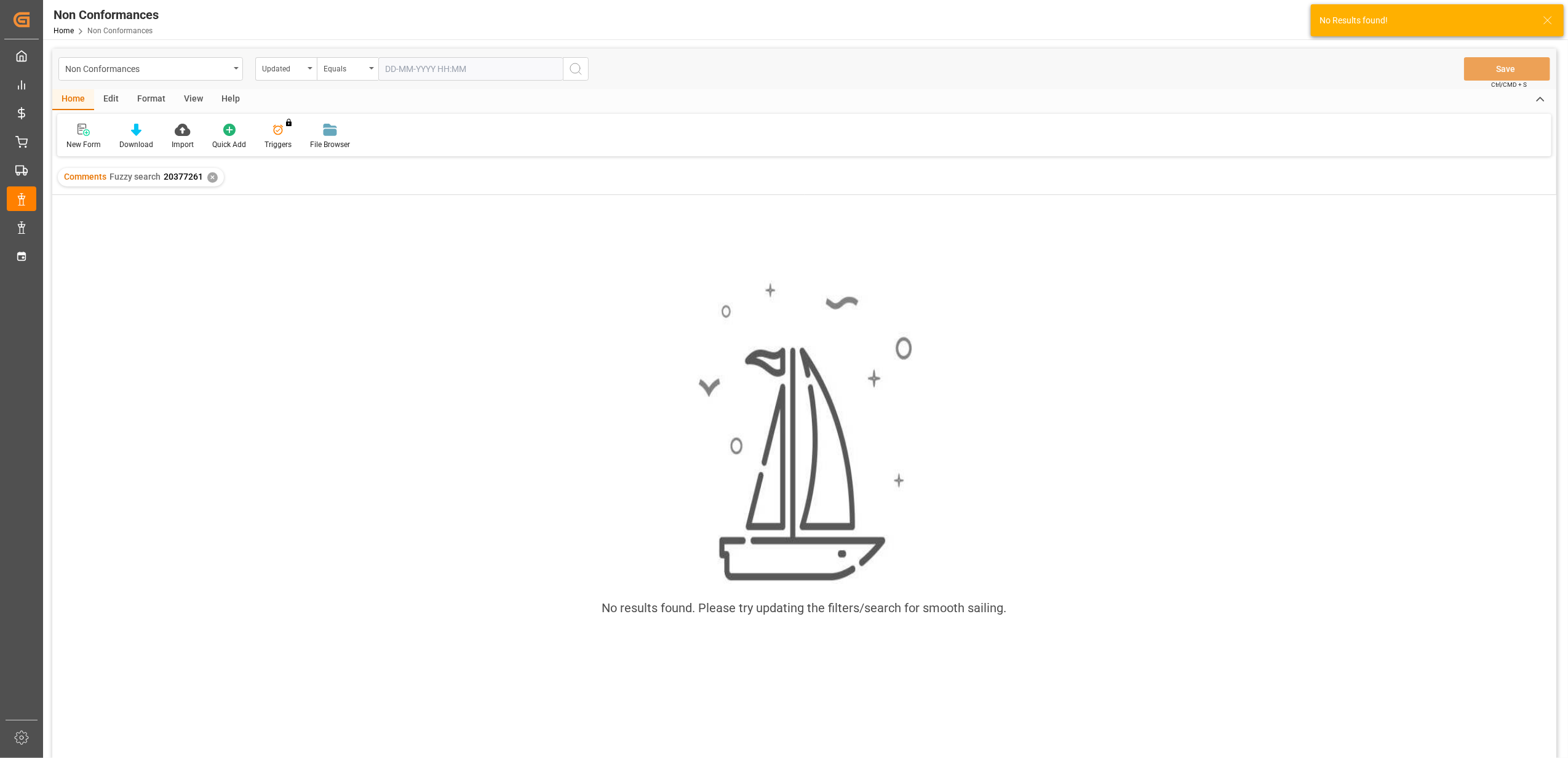
click at [214, 173] on div "✕" at bounding box center [213, 177] width 11 height 11
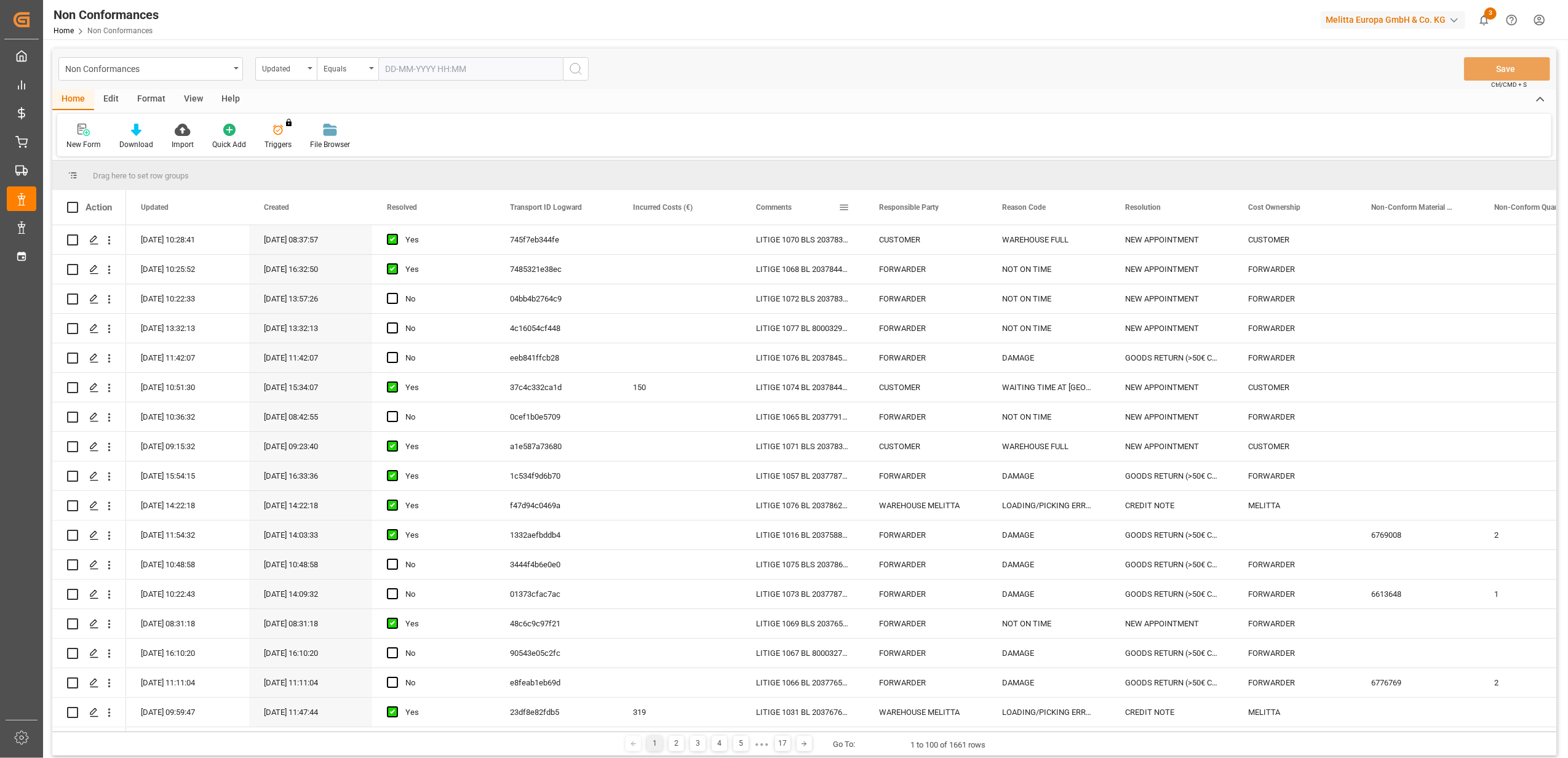
click at [845, 204] on span at bounding box center [844, 207] width 11 height 11
click at [905, 208] on span "filter" at bounding box center [900, 208] width 11 height 11
click at [956, 244] on span "Filtering operator" at bounding box center [954, 242] width 11 height 11
click at [879, 300] on span "Fuzzy search" at bounding box center [865, 301] width 46 height 9
click at [875, 276] on input "Filter Value" at bounding box center [900, 274] width 120 height 25
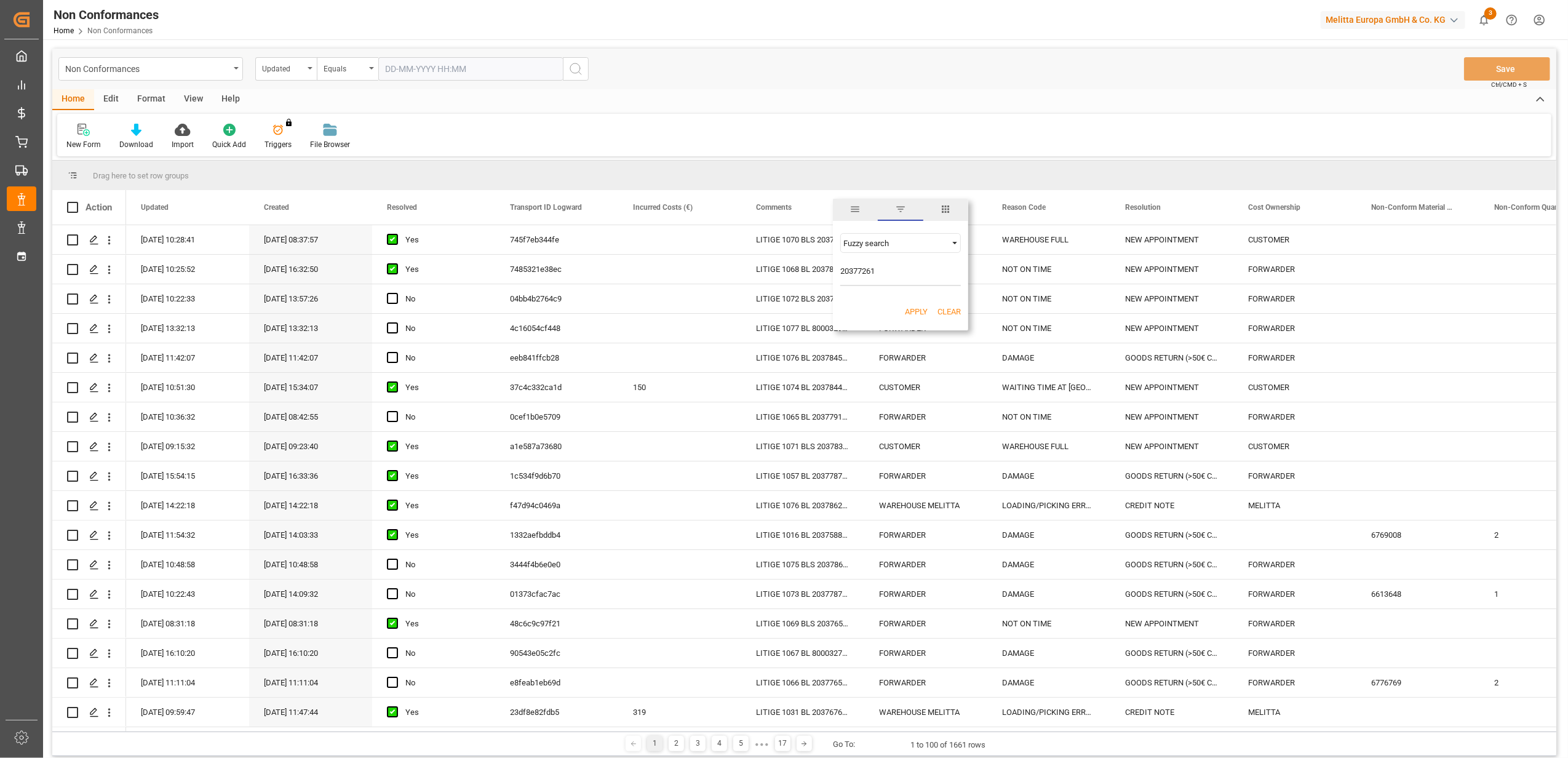
type input "20377261"
click at [908, 313] on button "Apply" at bounding box center [916, 311] width 22 height 12
